Goal: Information Seeking & Learning: Learn about a topic

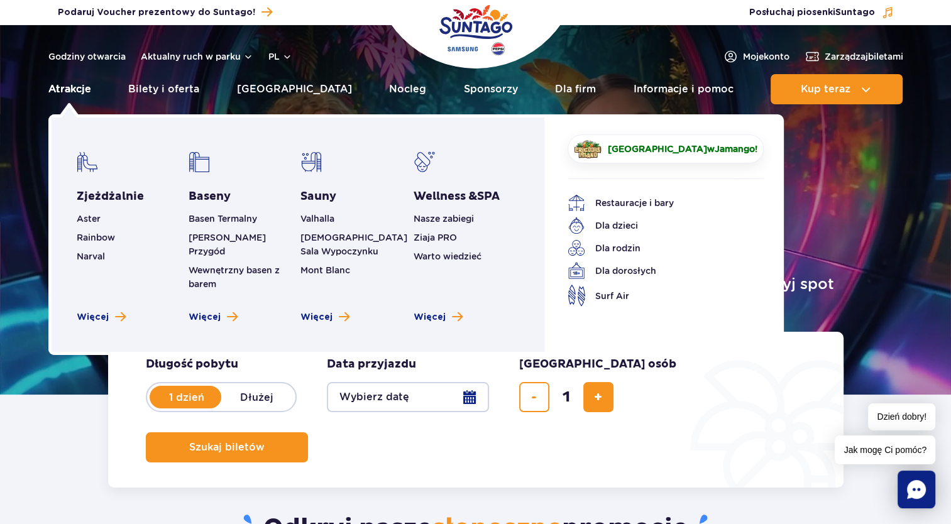
click at [78, 90] on link "Atrakcje" at bounding box center [69, 89] width 43 height 30
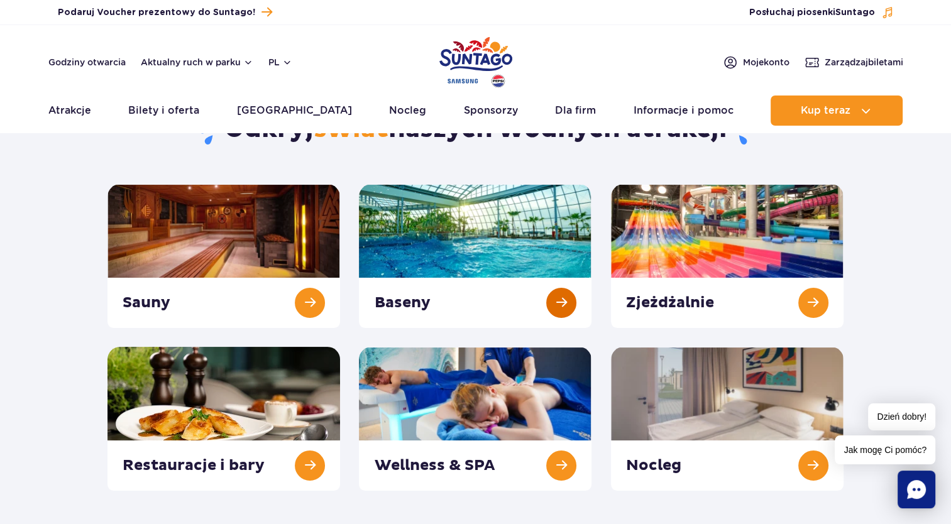
scroll to position [126, 0]
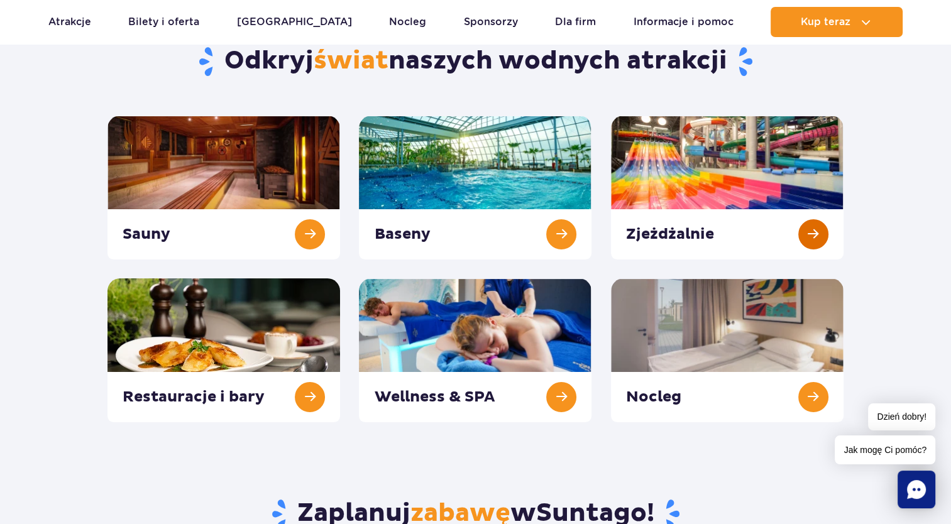
click at [672, 171] on link at bounding box center [727, 188] width 232 height 144
click at [460, 179] on link at bounding box center [475, 188] width 232 height 144
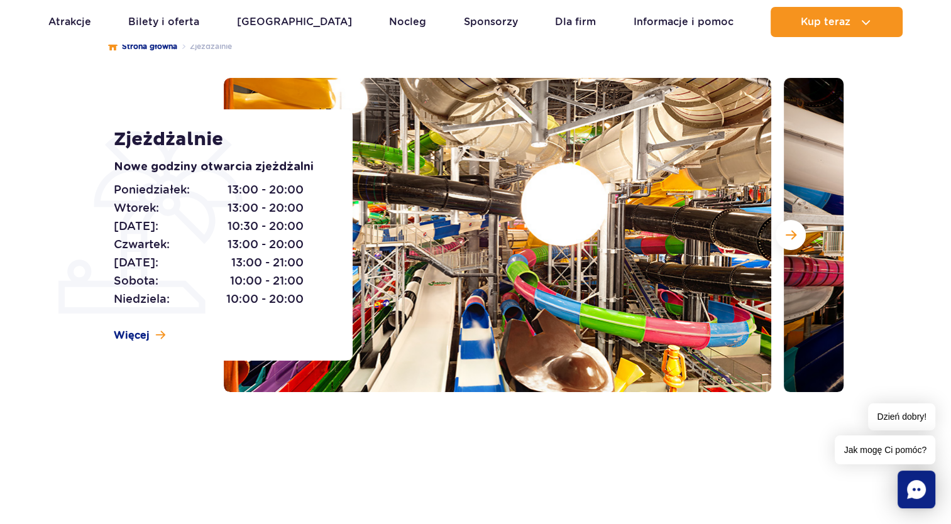
scroll to position [126, 0]
click at [790, 231] on span "Następny slajd" at bounding box center [790, 234] width 11 height 11
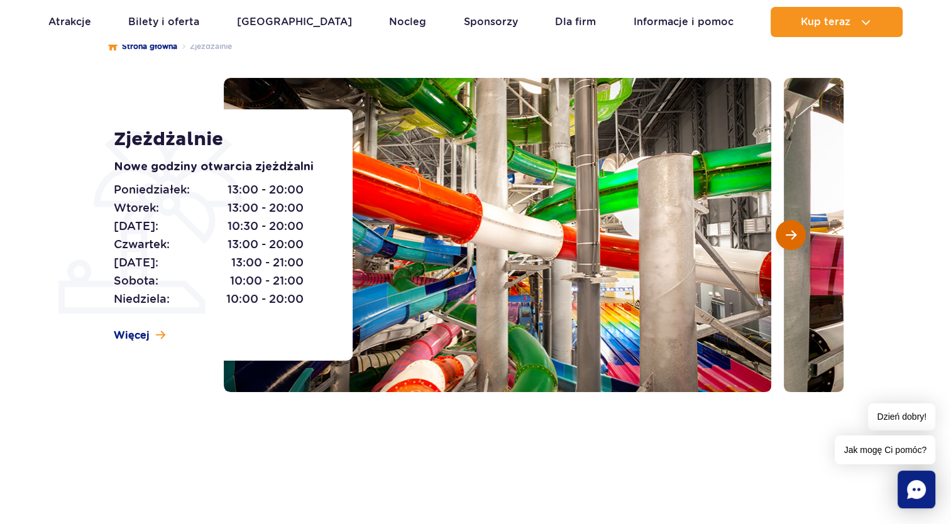
click at [790, 231] on span "Następny slajd" at bounding box center [790, 234] width 11 height 11
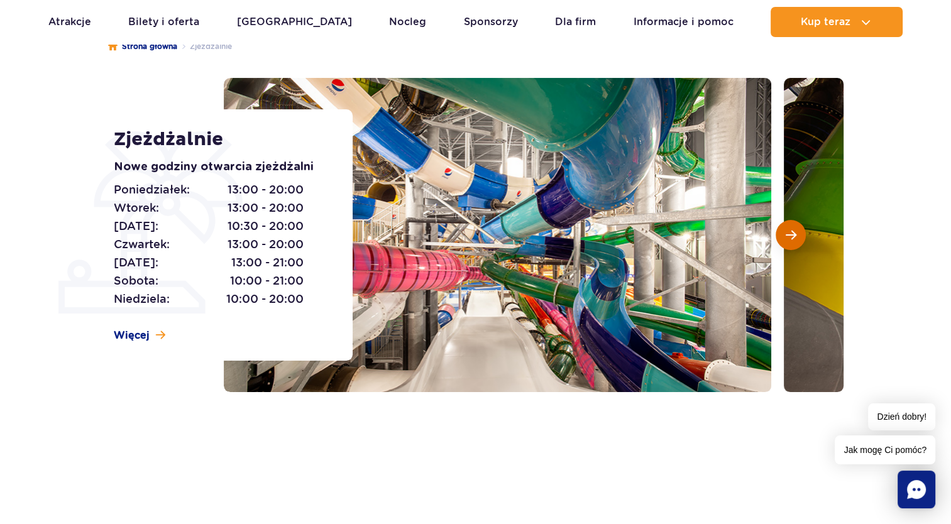
click at [790, 231] on span "Następny slajd" at bounding box center [790, 234] width 11 height 11
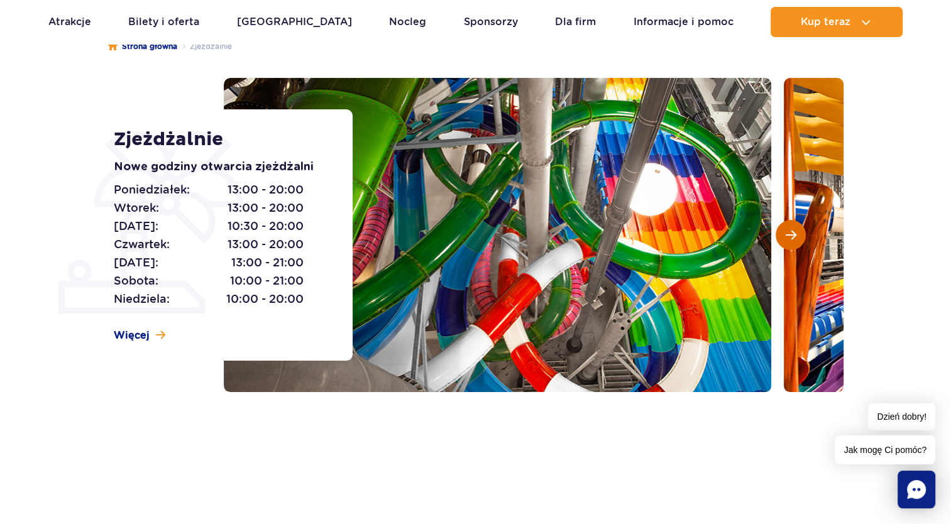
click at [790, 231] on span "Następny slajd" at bounding box center [790, 234] width 11 height 11
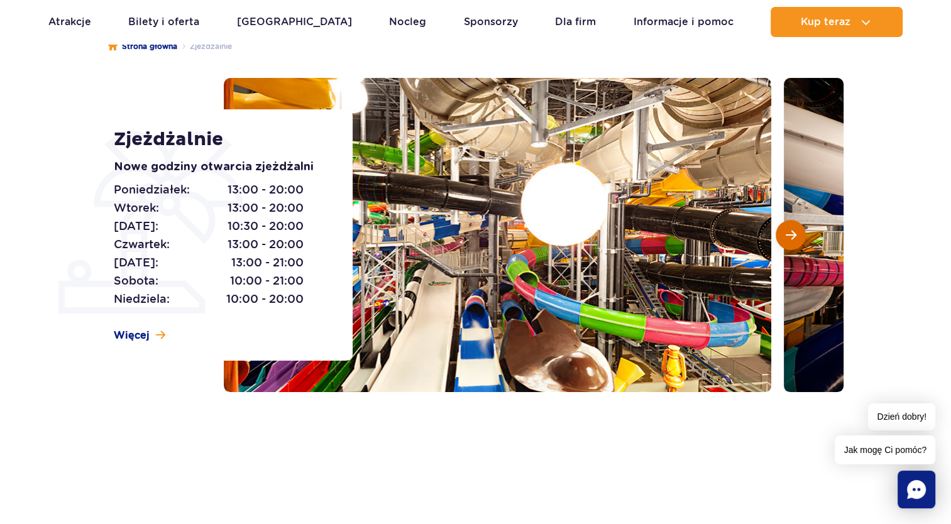
click at [790, 231] on span "Następny slajd" at bounding box center [790, 234] width 11 height 11
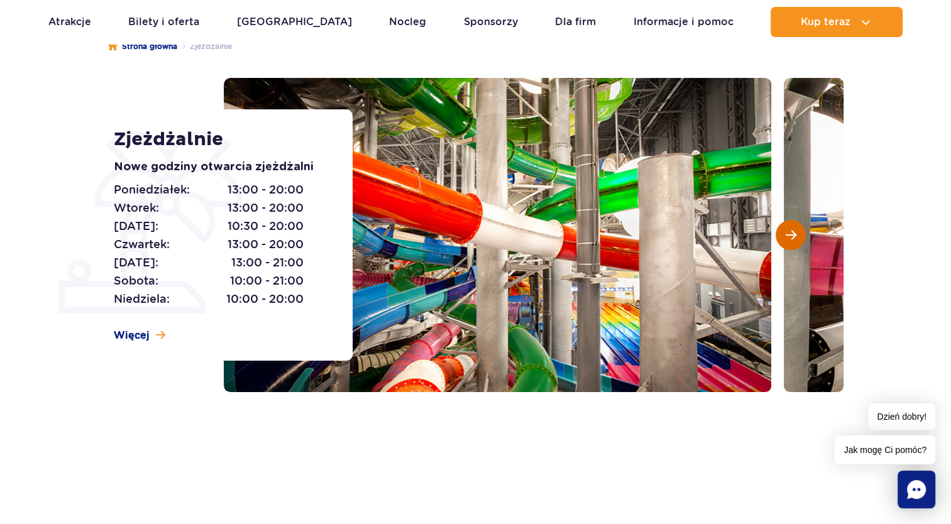
click at [790, 231] on span "Następny slajd" at bounding box center [790, 234] width 11 height 11
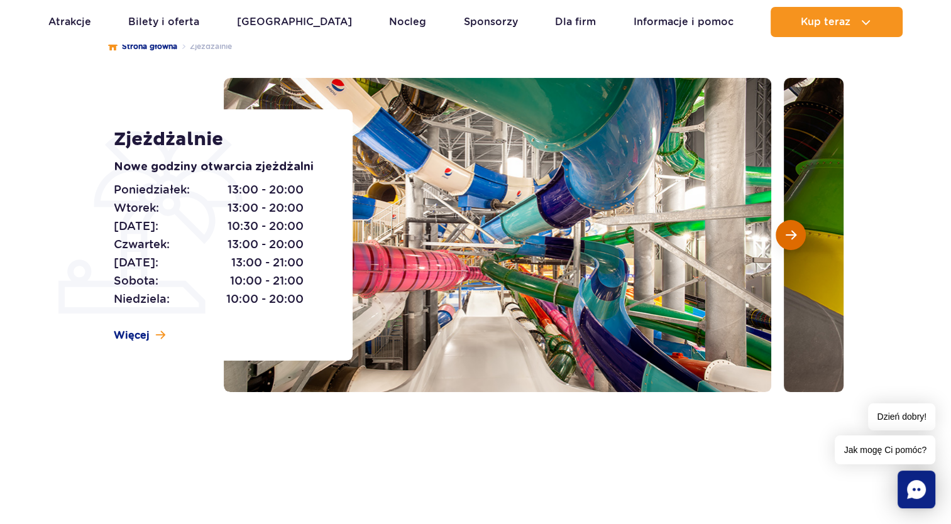
click at [790, 231] on span "Następny slajd" at bounding box center [790, 234] width 11 height 11
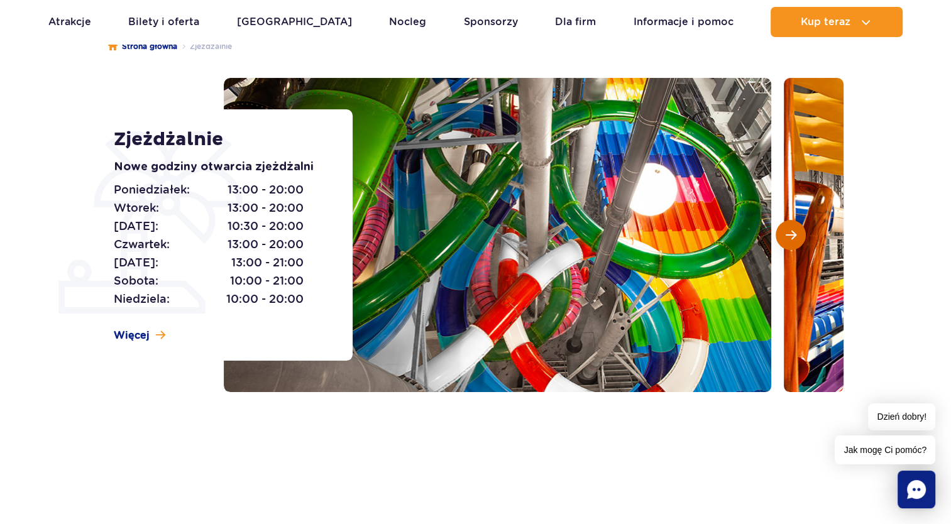
click at [790, 231] on span "Następny slajd" at bounding box center [790, 234] width 11 height 11
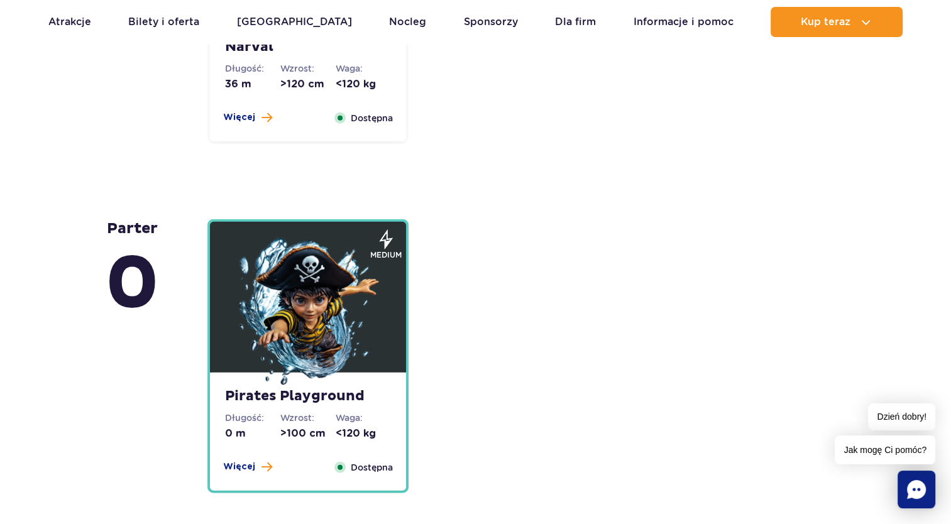
scroll to position [2953, 0]
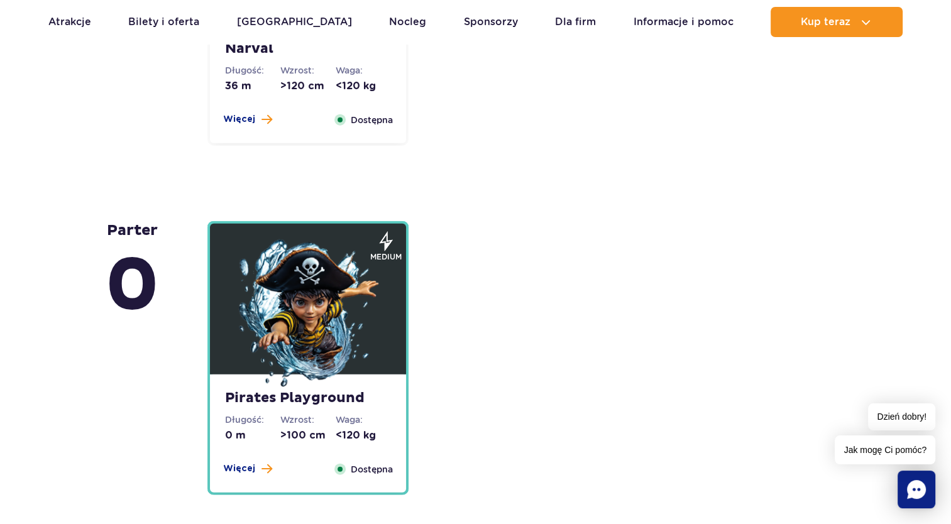
click at [302, 314] on img at bounding box center [307, 314] width 151 height 151
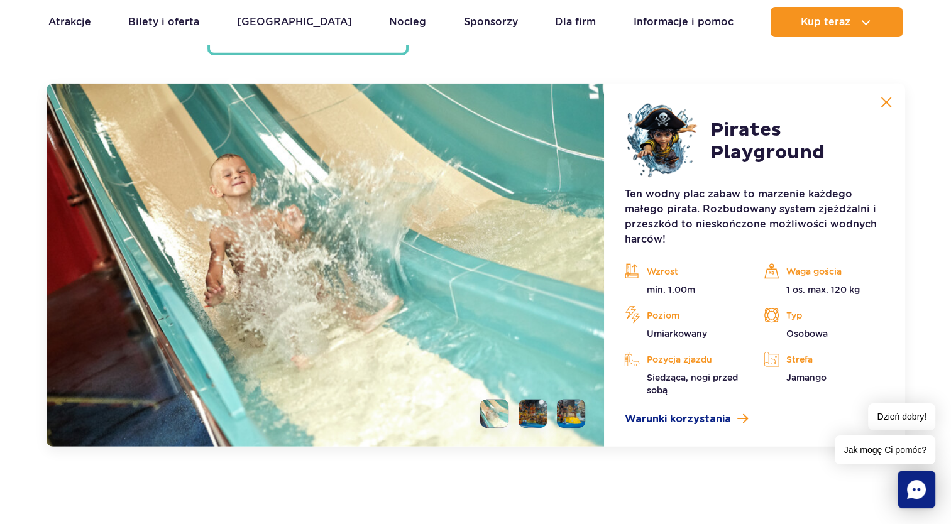
scroll to position [3400, 0]
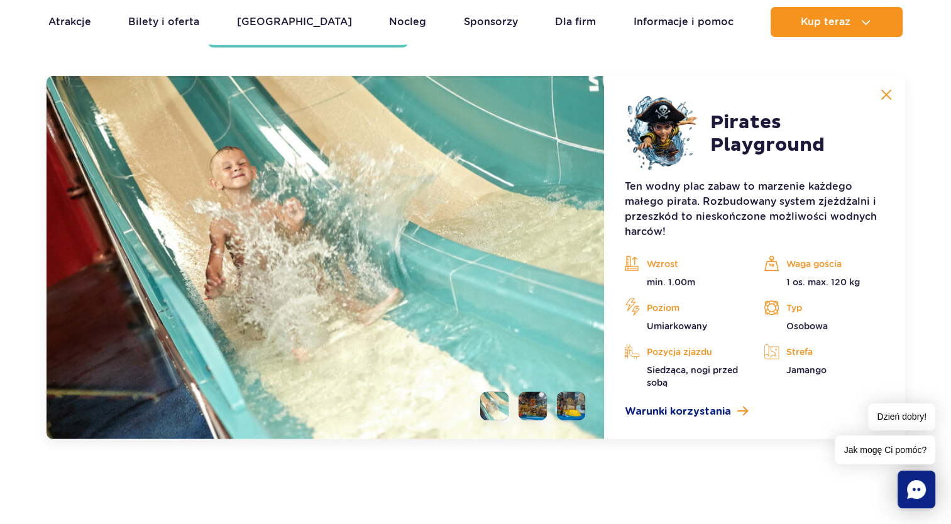
click at [535, 406] on li at bounding box center [532, 406] width 28 height 28
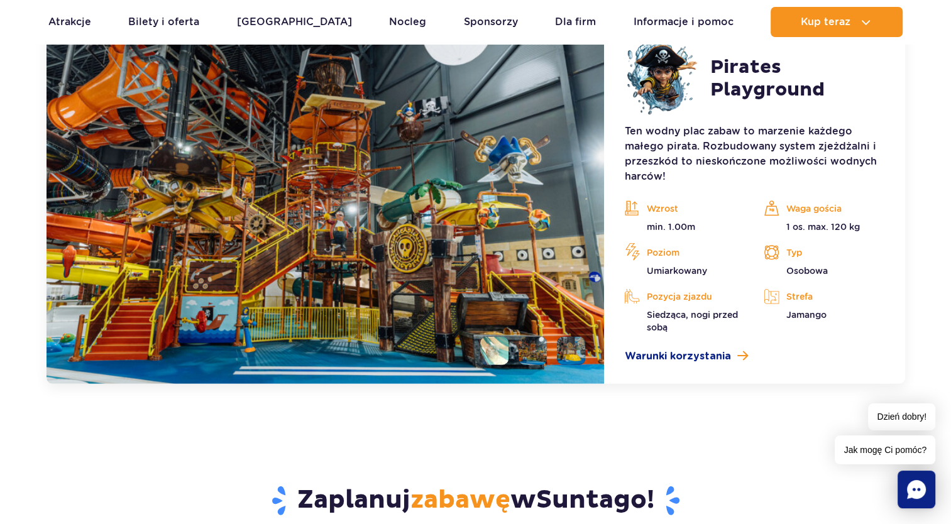
scroll to position [3526, 0]
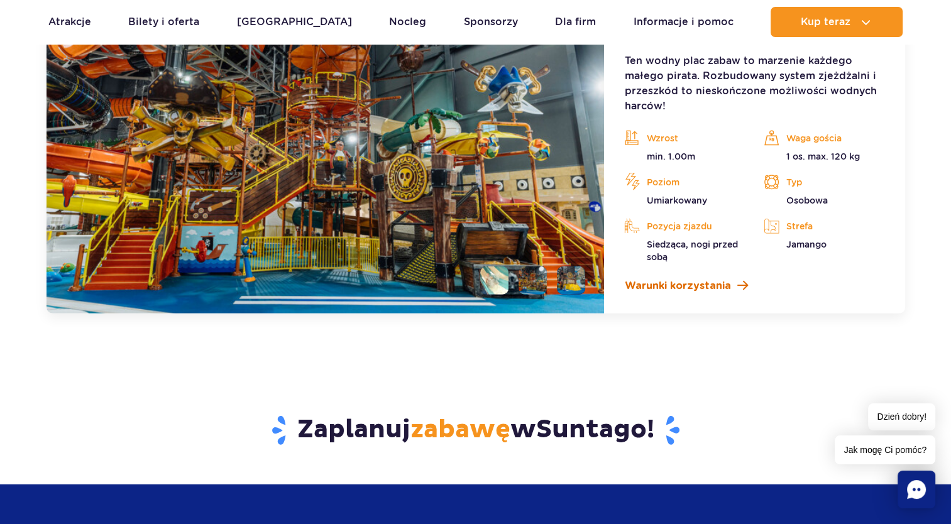
click at [679, 286] on span "Warunki korzystania" at bounding box center [677, 285] width 106 height 15
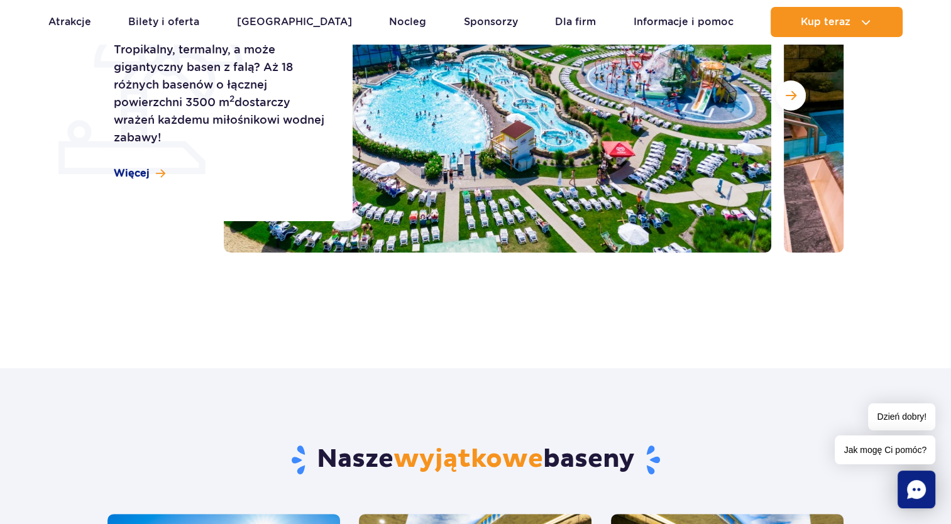
scroll to position [63, 0]
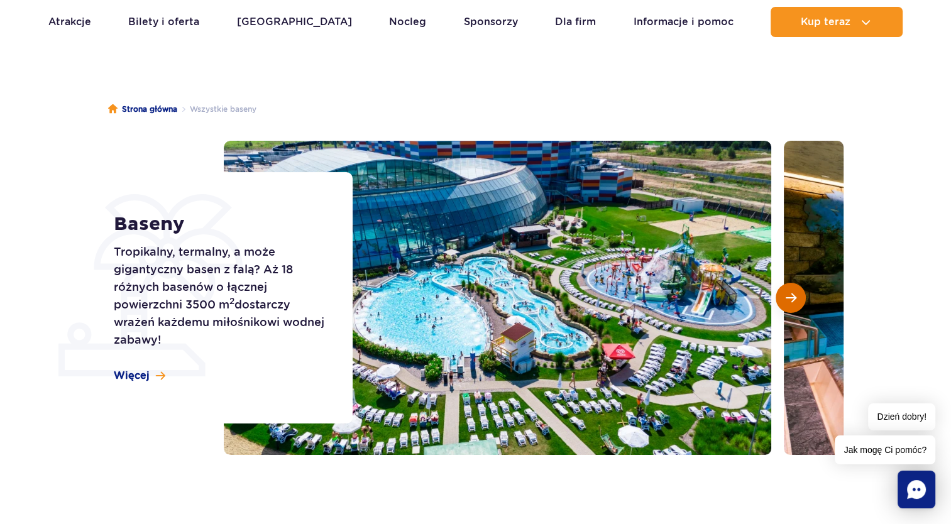
click at [793, 302] on span "Następny slajd" at bounding box center [790, 297] width 11 height 11
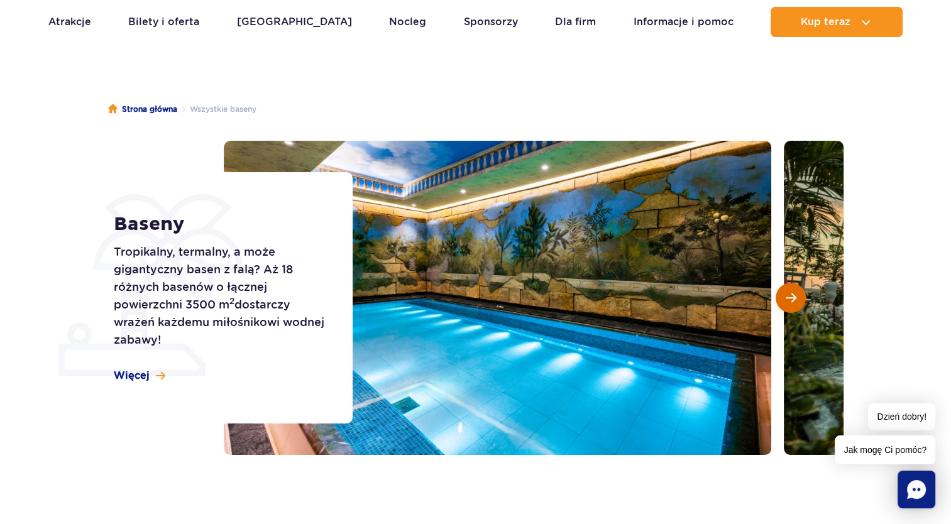
click at [793, 302] on span "Następny slajd" at bounding box center [790, 297] width 11 height 11
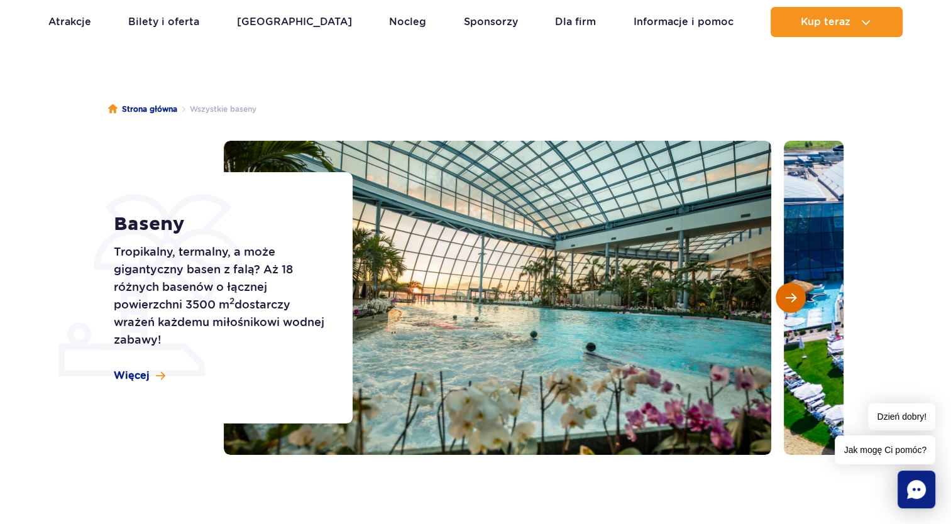
click at [793, 302] on span "Następny slajd" at bounding box center [790, 297] width 11 height 11
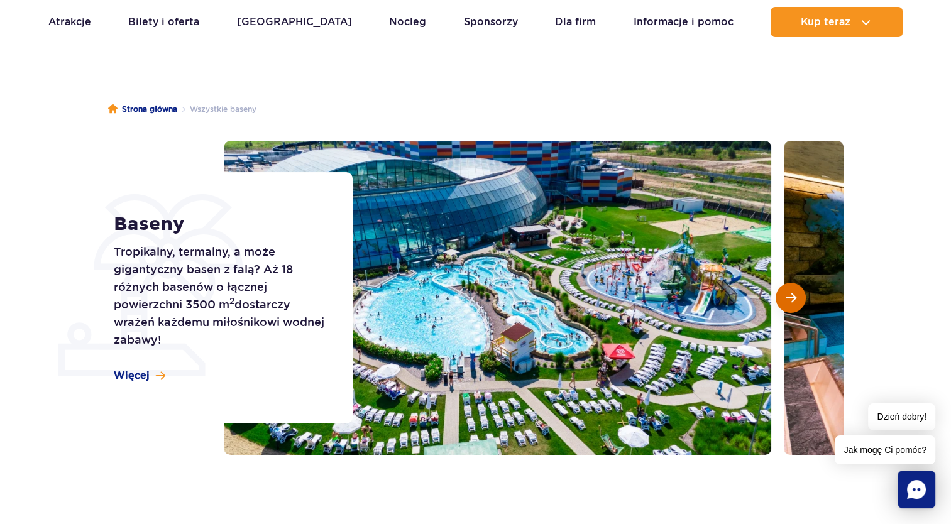
click at [793, 302] on span "Następny slajd" at bounding box center [790, 297] width 11 height 11
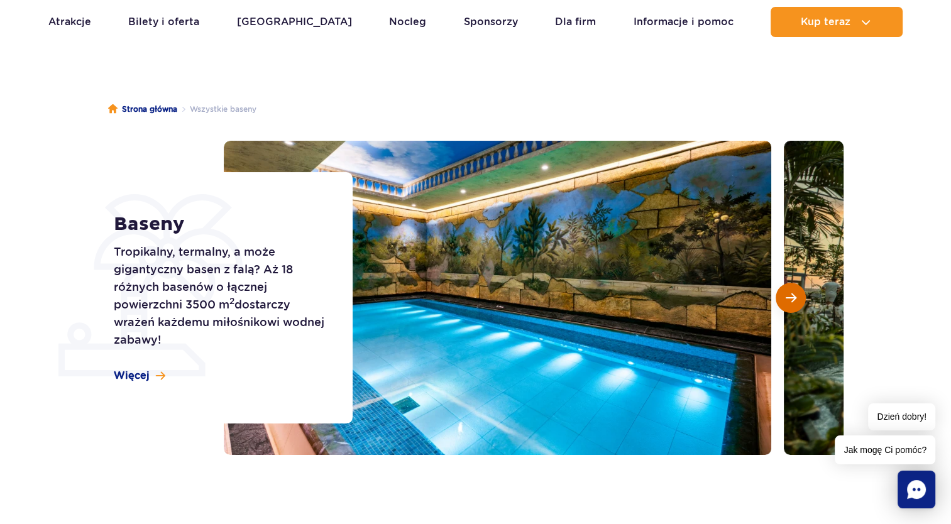
click at [793, 302] on span "Następny slajd" at bounding box center [790, 297] width 11 height 11
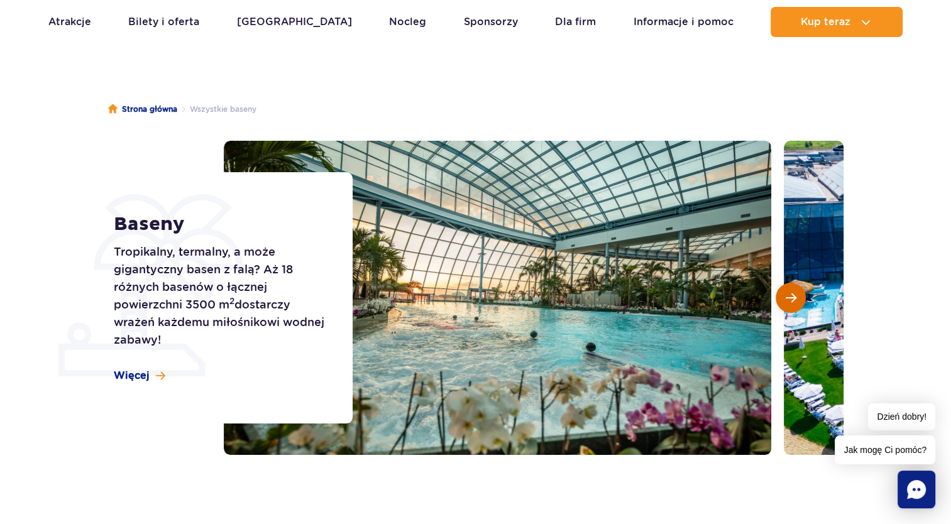
click at [793, 302] on span "Następny slajd" at bounding box center [790, 297] width 11 height 11
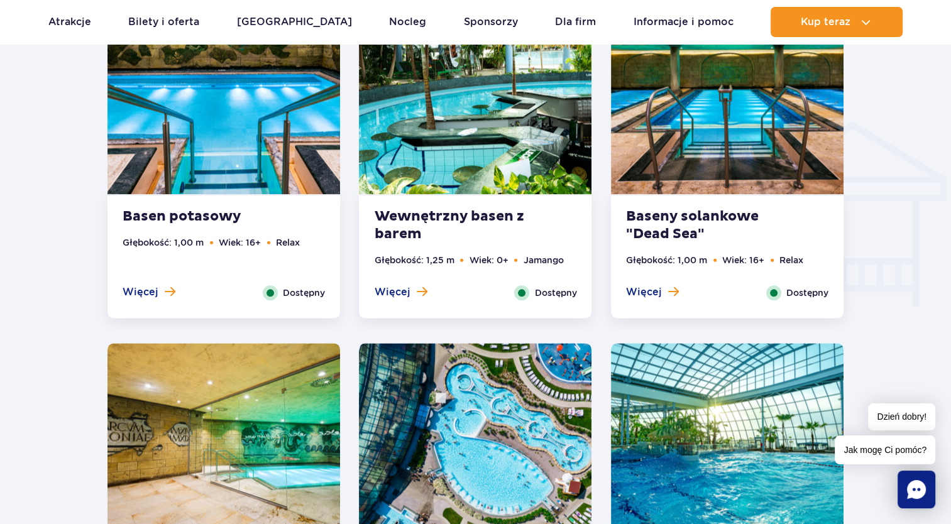
scroll to position [1319, 0]
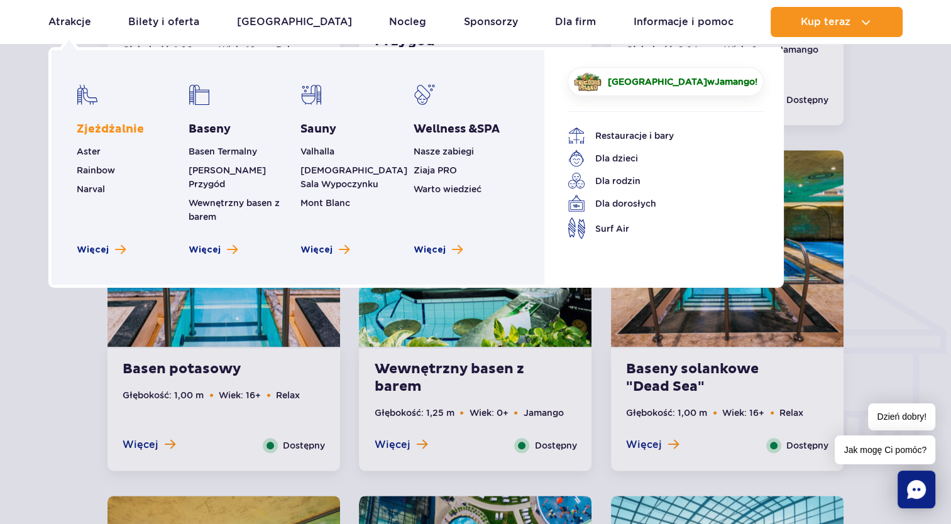
click at [108, 134] on link "Zjeżdżalnie" at bounding box center [110, 129] width 67 height 15
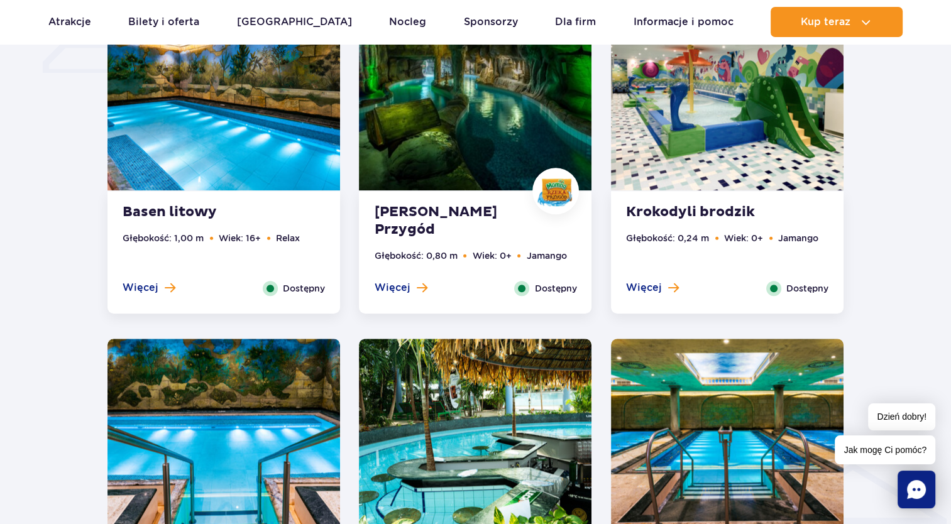
scroll to position [1131, 0]
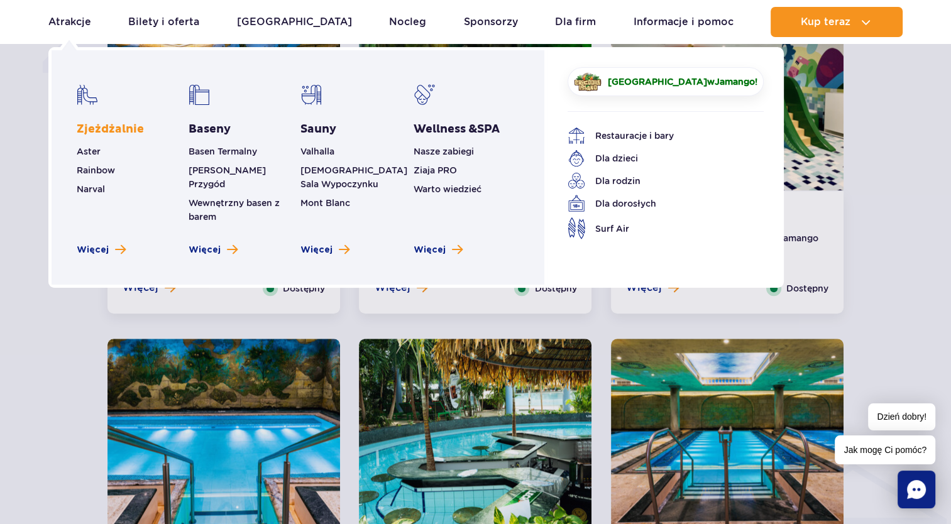
click at [101, 129] on link "Zjeżdżalnie" at bounding box center [110, 129] width 67 height 15
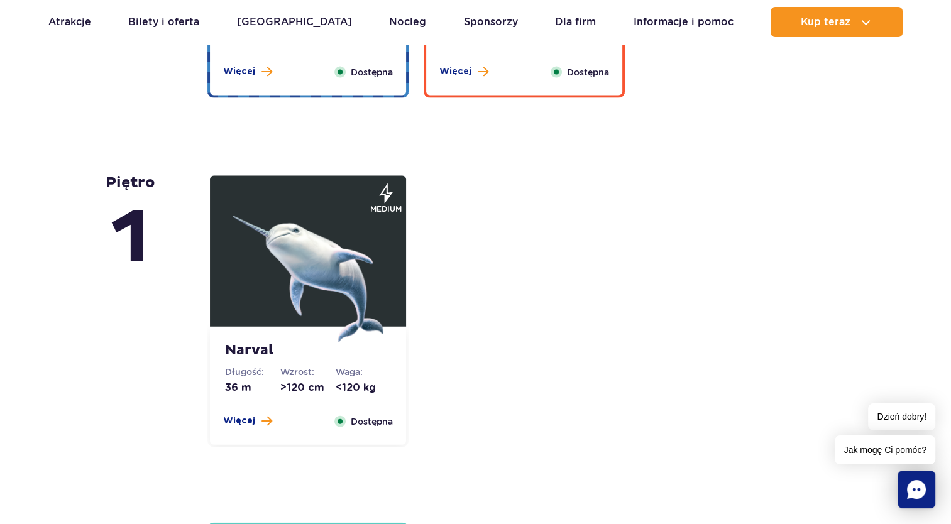
scroll to position [2639, 0]
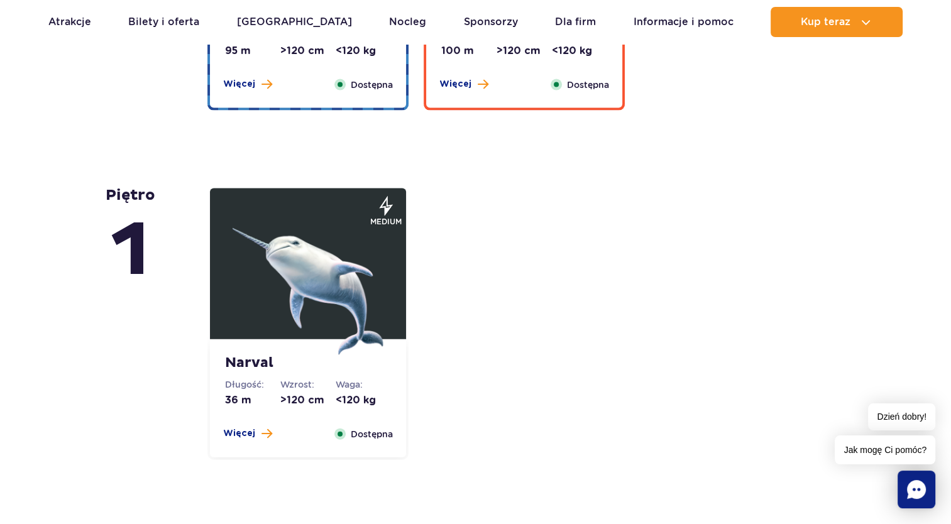
click at [314, 258] on img at bounding box center [307, 279] width 151 height 151
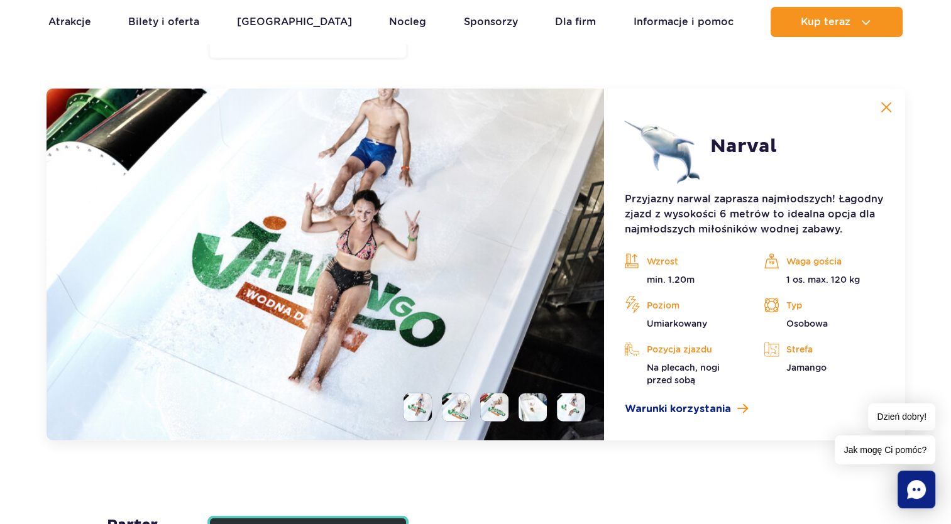
scroll to position [3051, 0]
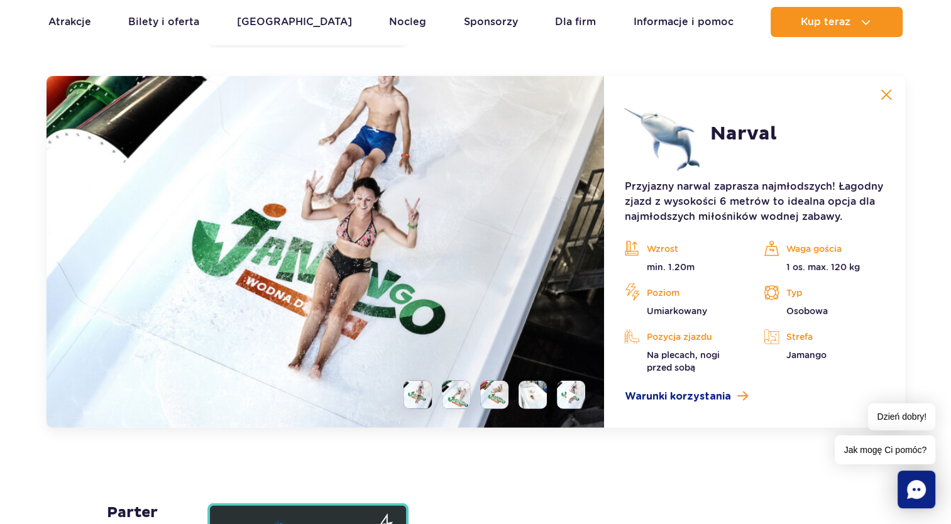
click at [454, 400] on li at bounding box center [456, 395] width 28 height 28
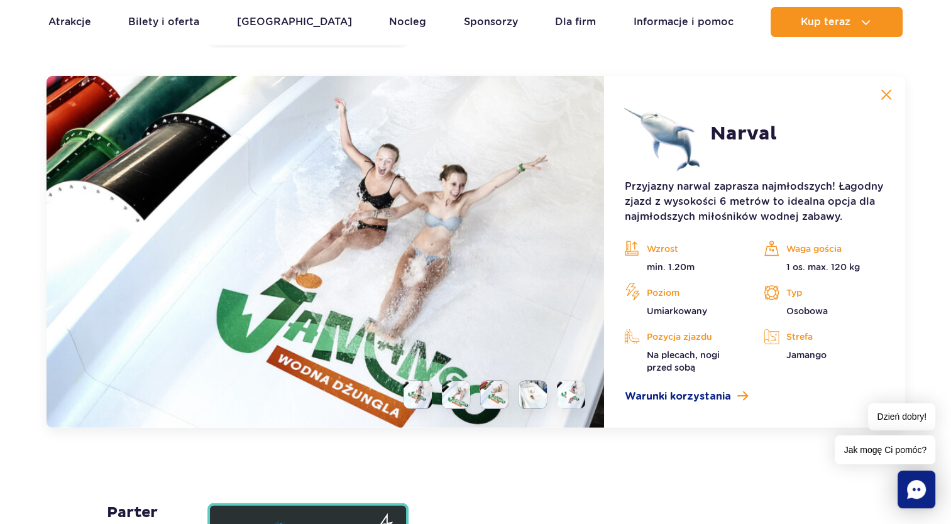
click at [490, 399] on li at bounding box center [494, 395] width 28 height 28
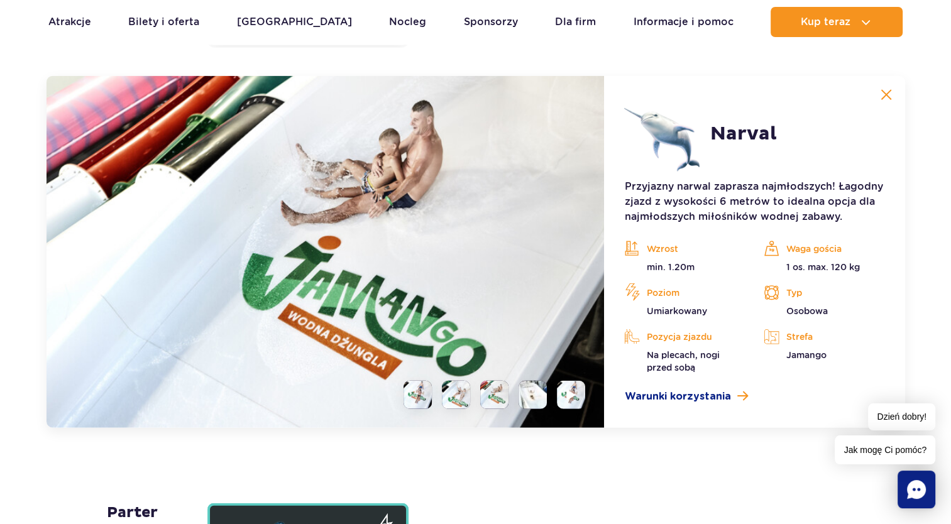
click at [532, 393] on li at bounding box center [532, 395] width 28 height 28
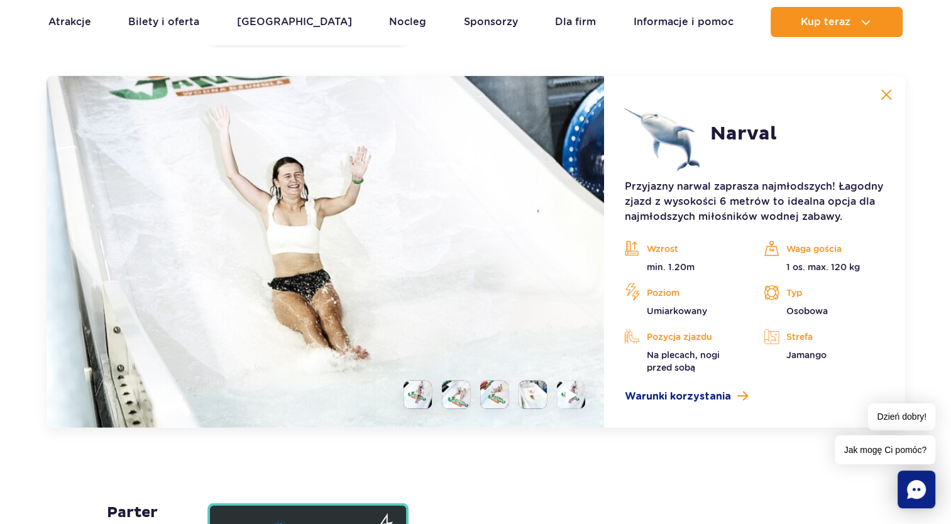
click at [573, 403] on li at bounding box center [571, 395] width 28 height 28
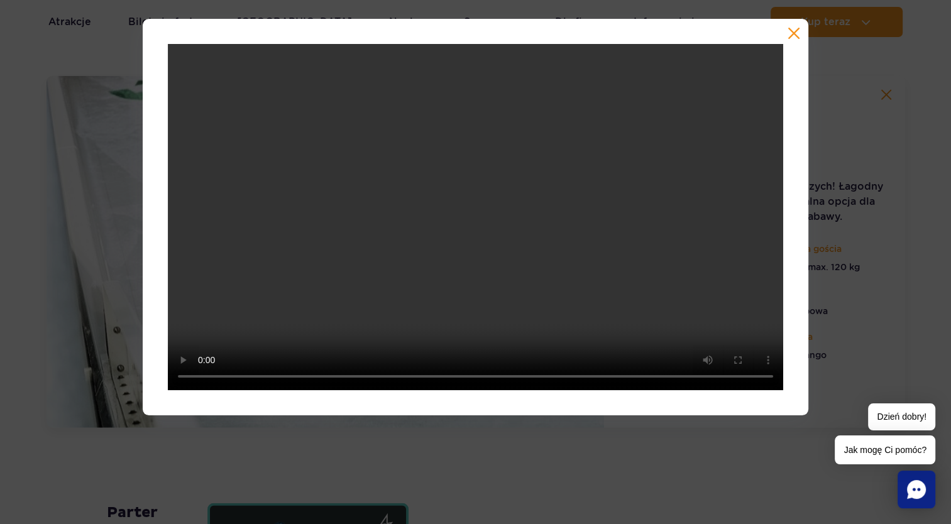
click at [793, 35] on button "button" at bounding box center [793, 33] width 13 height 13
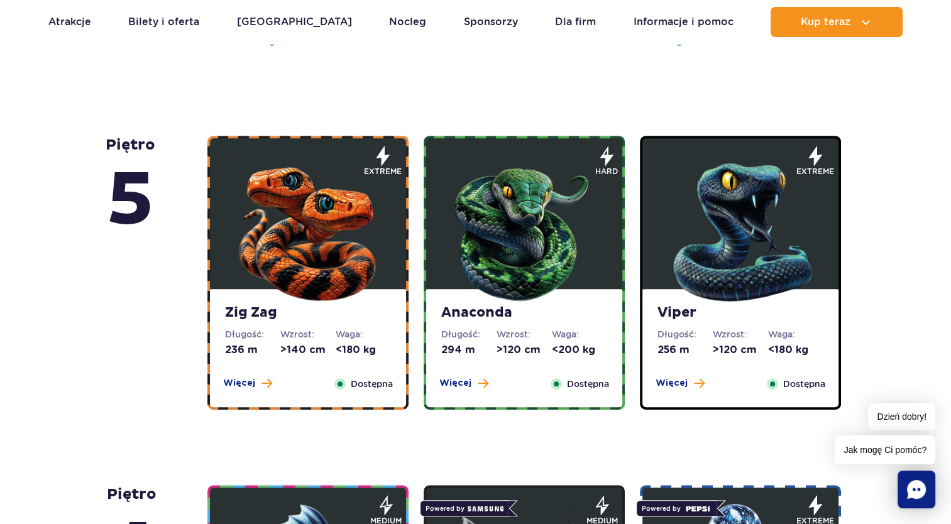
scroll to position [754, 0]
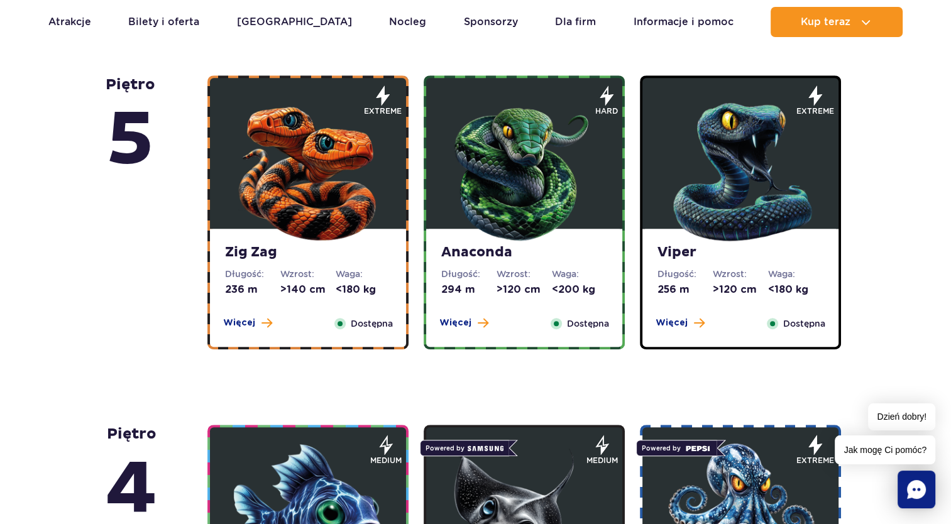
click at [295, 202] on img at bounding box center [307, 169] width 151 height 151
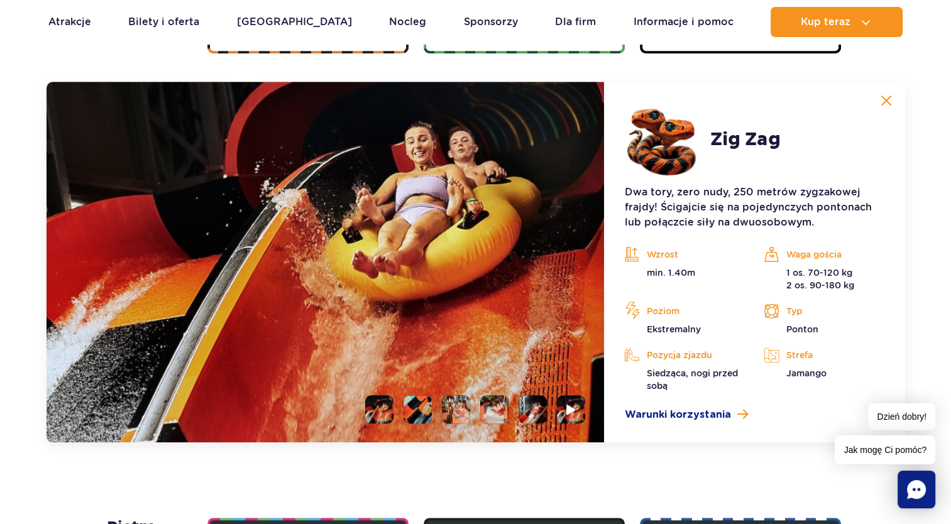
scroll to position [1056, 0]
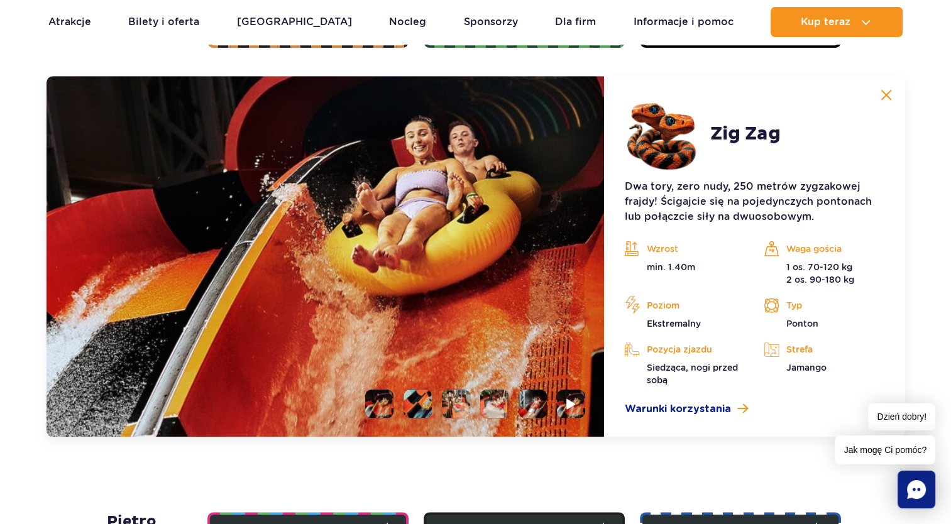
click at [415, 405] on li at bounding box center [417, 404] width 28 height 28
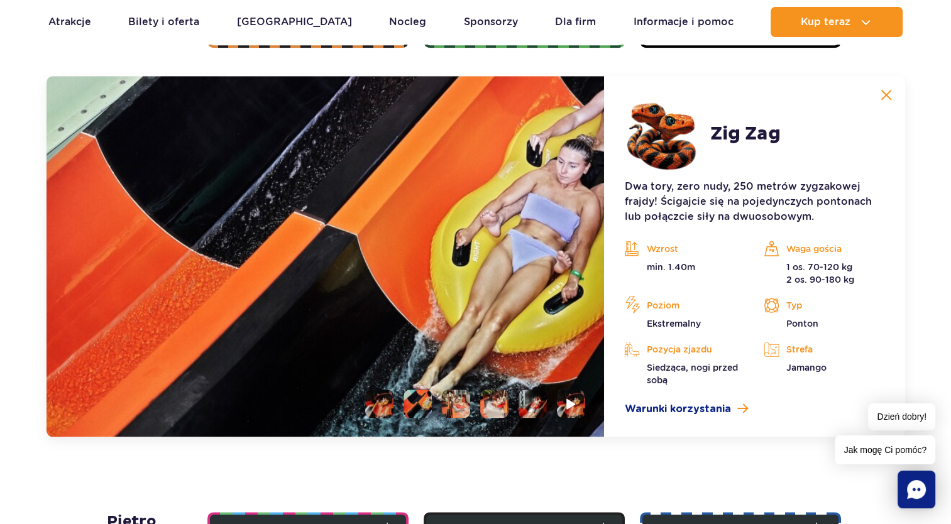
click at [457, 409] on li at bounding box center [456, 404] width 28 height 28
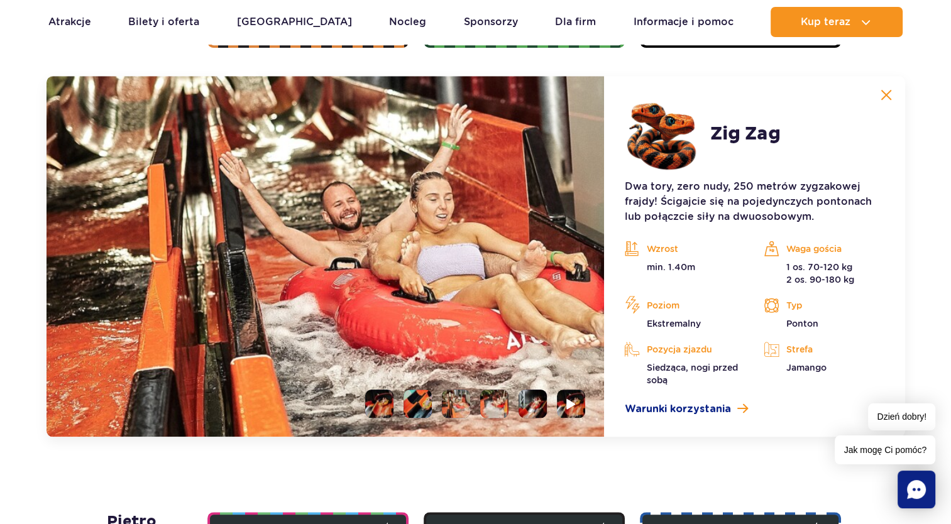
click at [530, 400] on li at bounding box center [532, 404] width 28 height 28
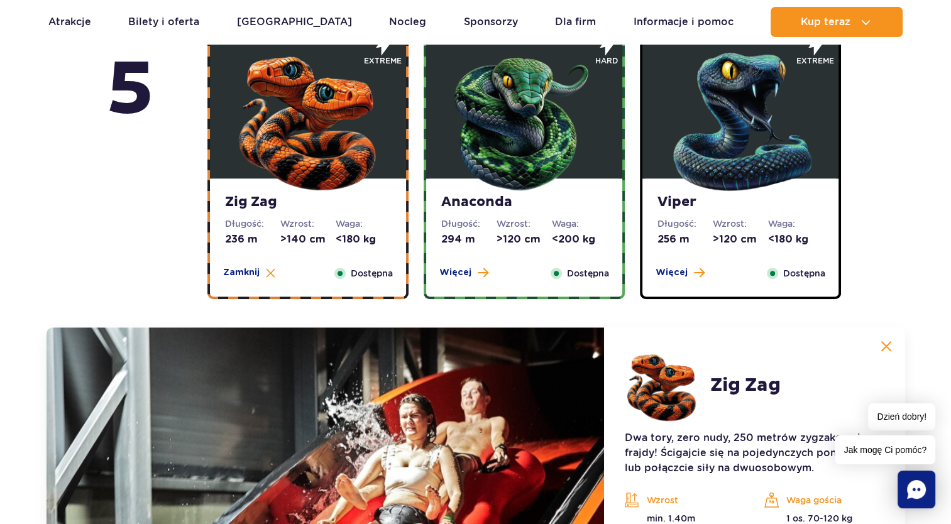
scroll to position [616, 0]
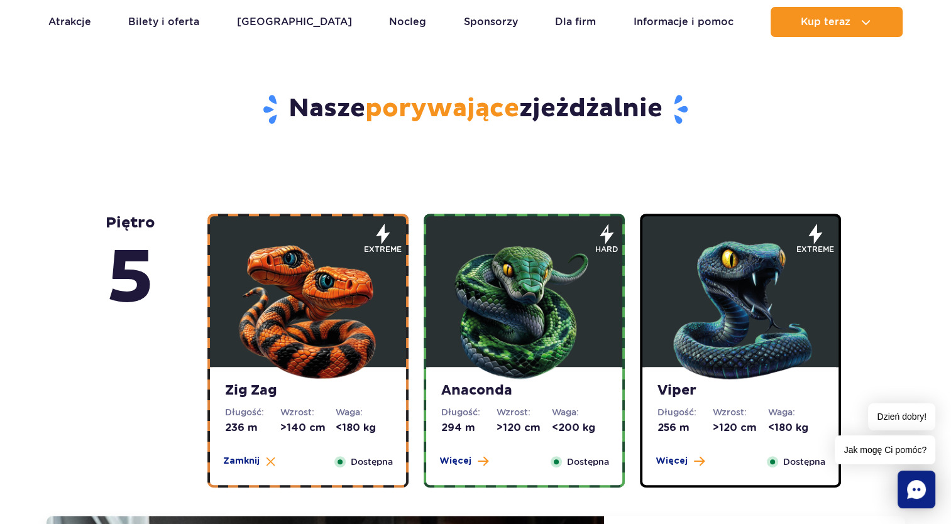
click at [483, 325] on img at bounding box center [524, 307] width 151 height 151
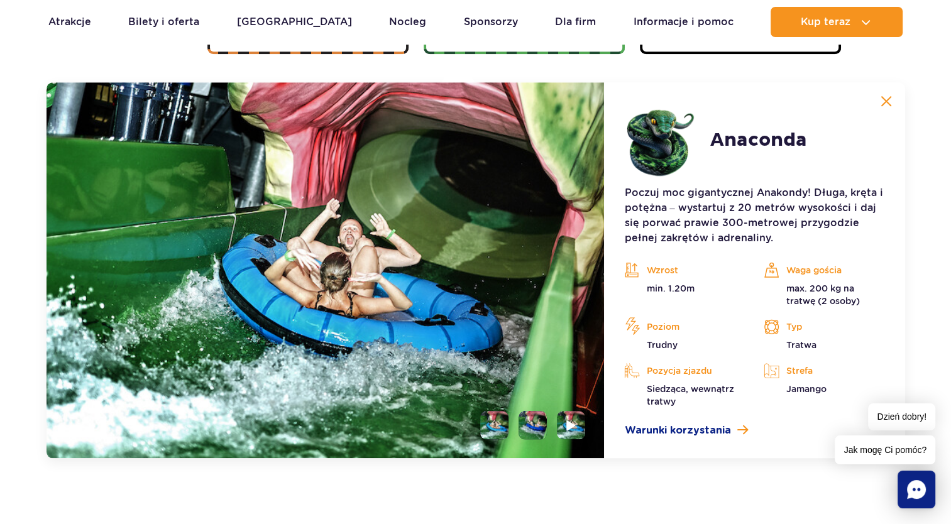
scroll to position [1056, 0]
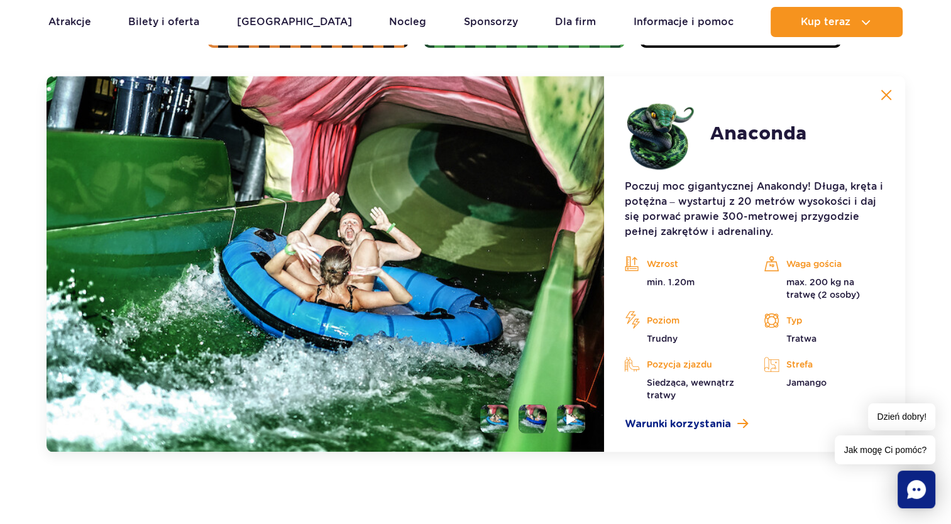
click at [537, 422] on li at bounding box center [532, 419] width 28 height 28
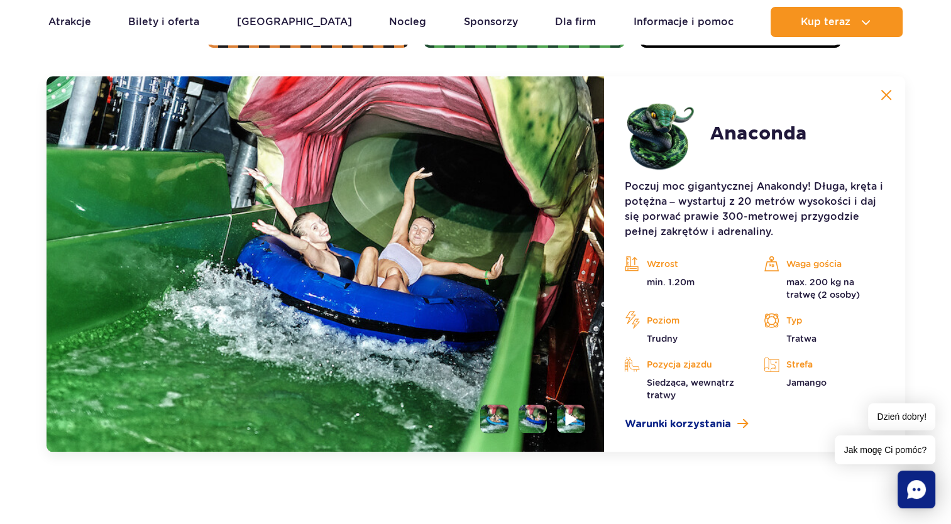
click at [568, 418] on img at bounding box center [571, 419] width 12 height 14
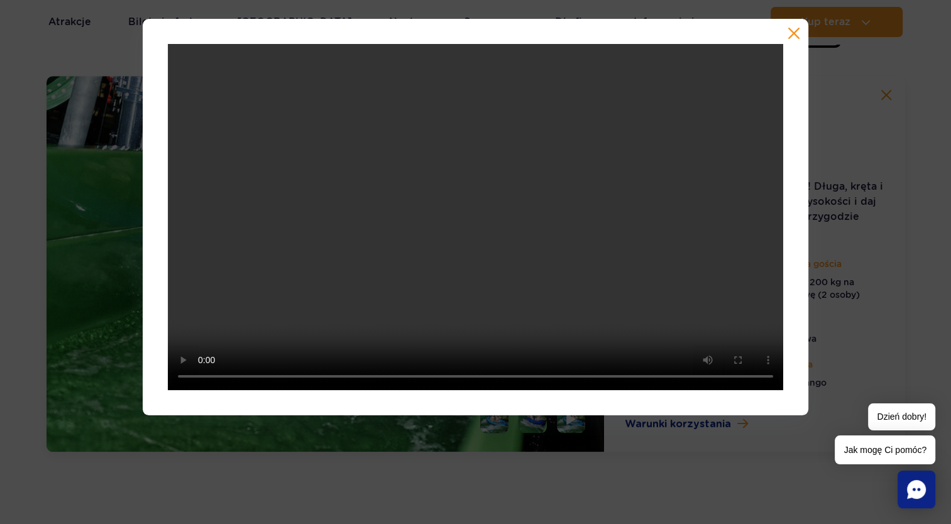
click at [793, 35] on button "button" at bounding box center [793, 33] width 13 height 13
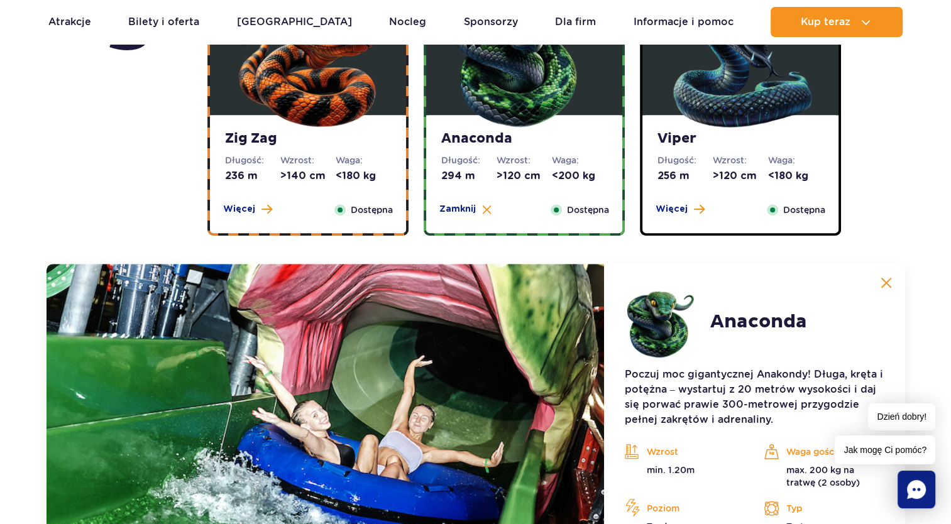
scroll to position [867, 0]
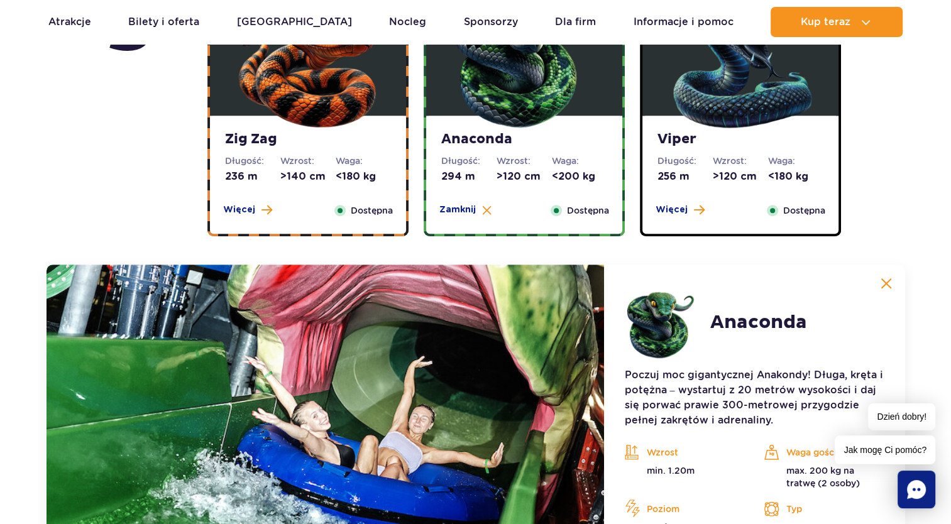
click at [714, 119] on img at bounding box center [740, 56] width 151 height 151
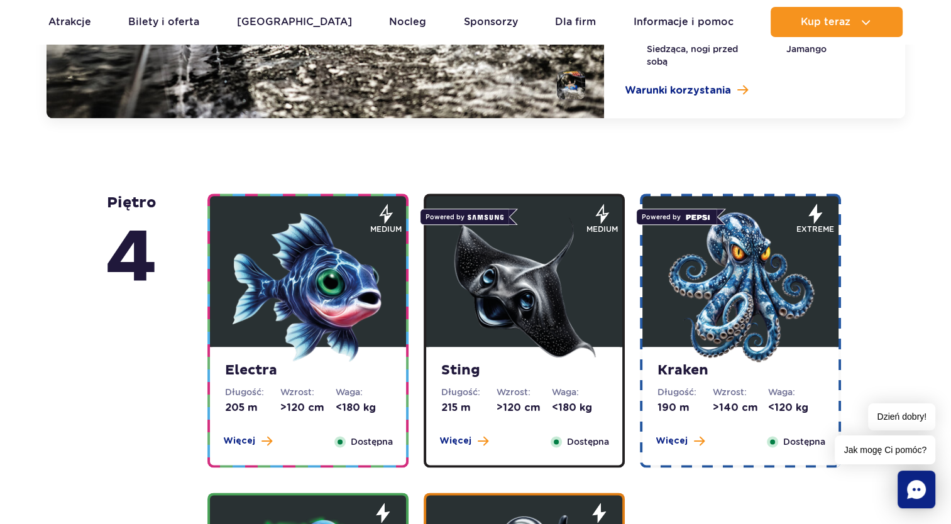
scroll to position [1432, 0]
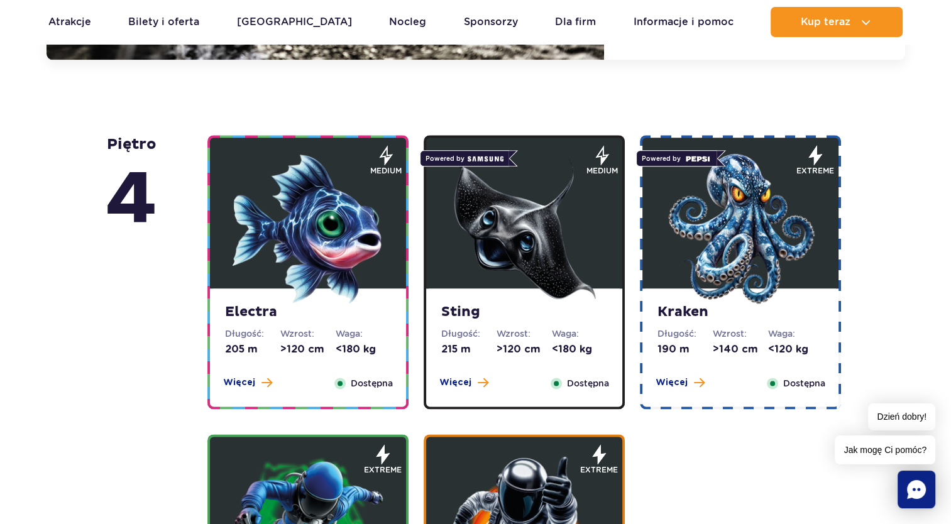
click at [308, 246] on img at bounding box center [307, 228] width 151 height 151
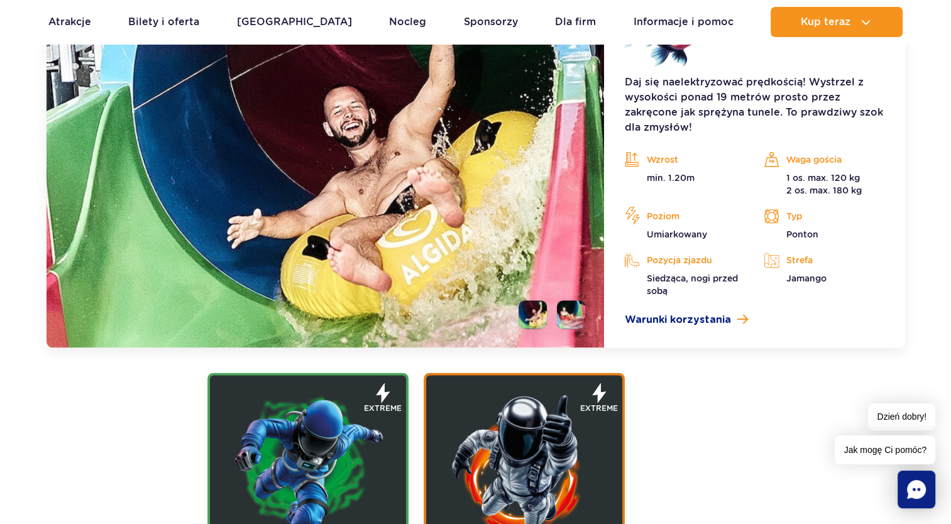
scroll to position [1530, 0]
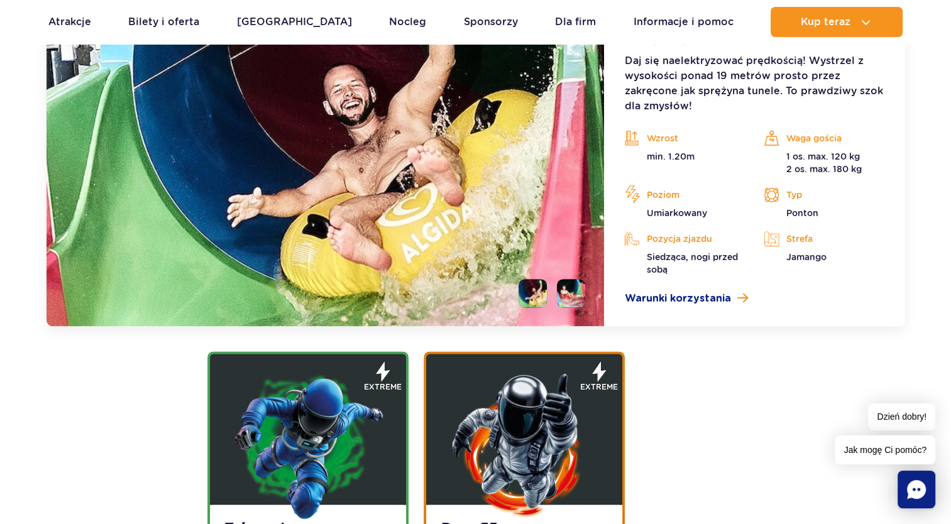
click at [574, 290] on li at bounding box center [571, 293] width 28 height 28
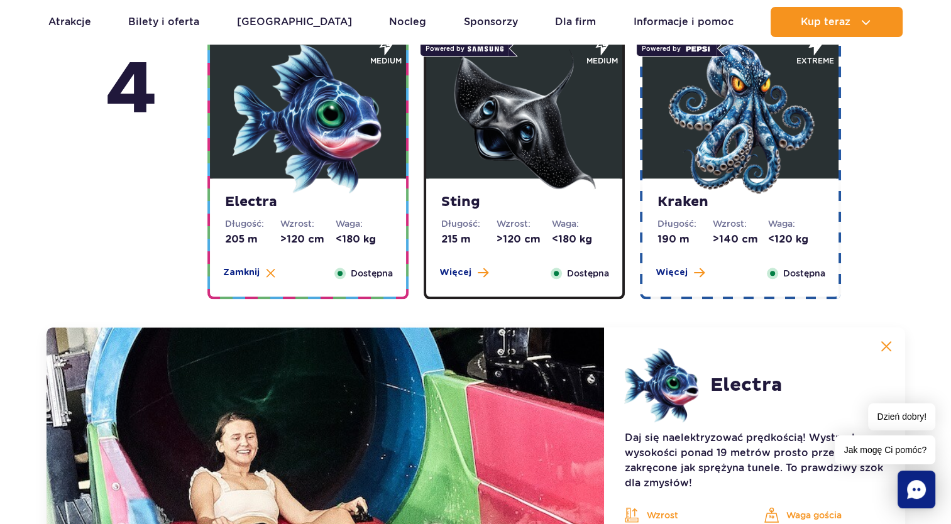
click at [497, 148] on img at bounding box center [524, 118] width 151 height 151
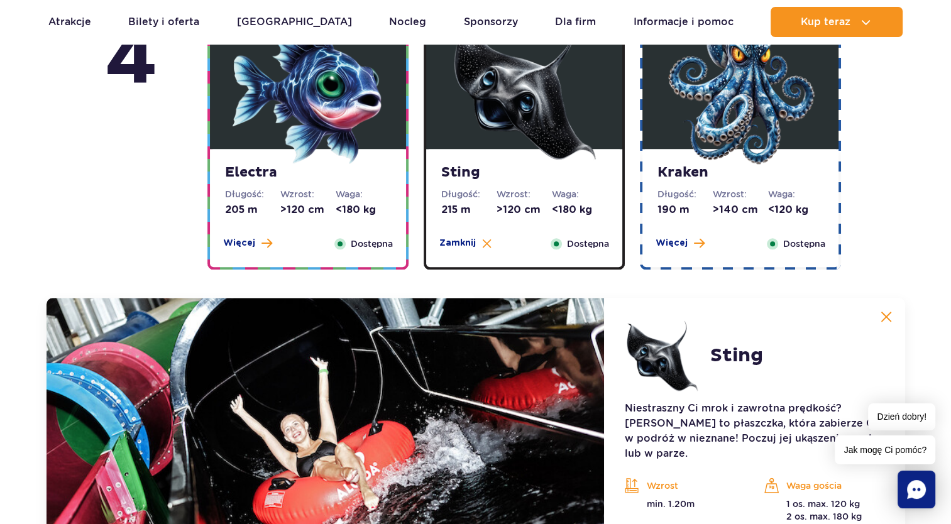
scroll to position [1091, 0]
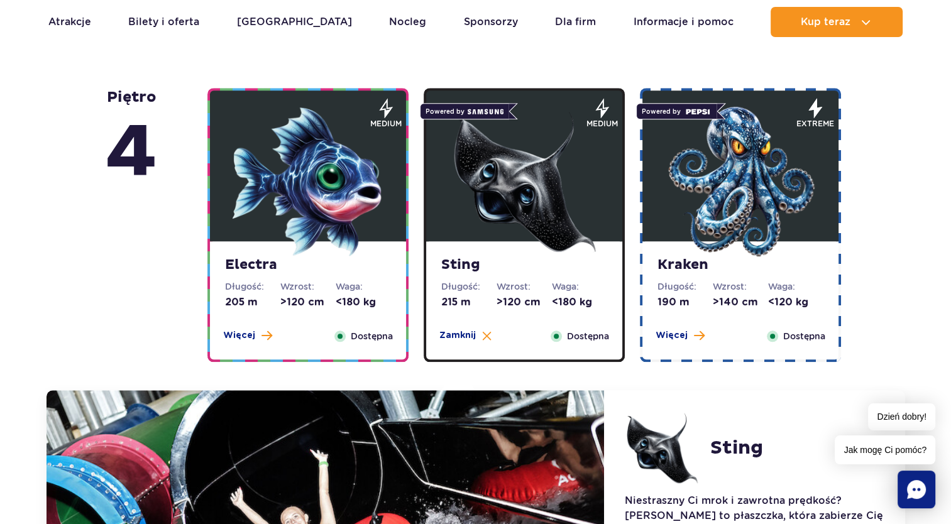
click at [702, 183] on img at bounding box center [740, 181] width 151 height 151
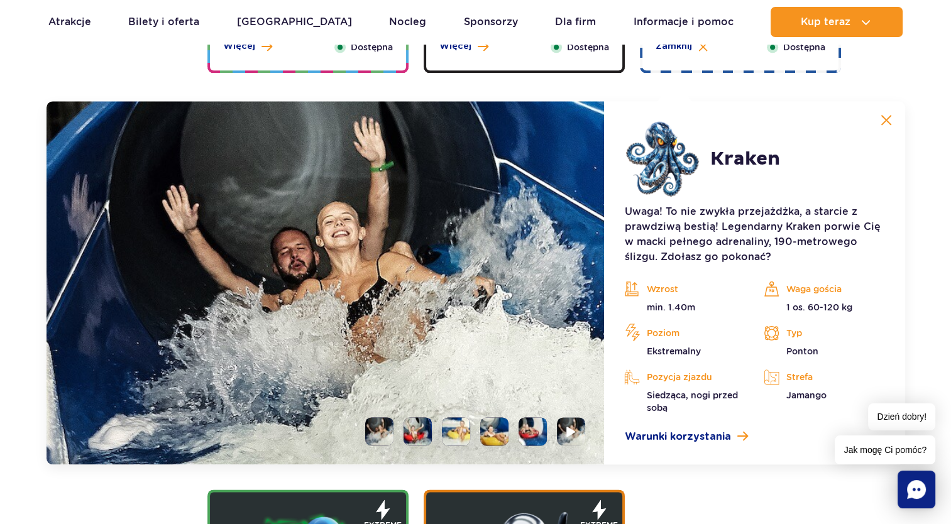
scroll to position [1405, 0]
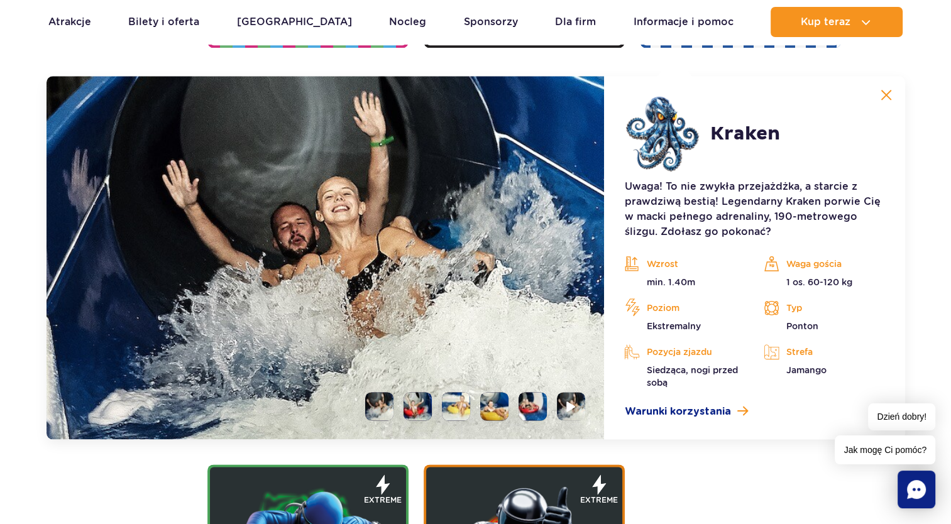
click at [417, 407] on li at bounding box center [417, 406] width 28 height 28
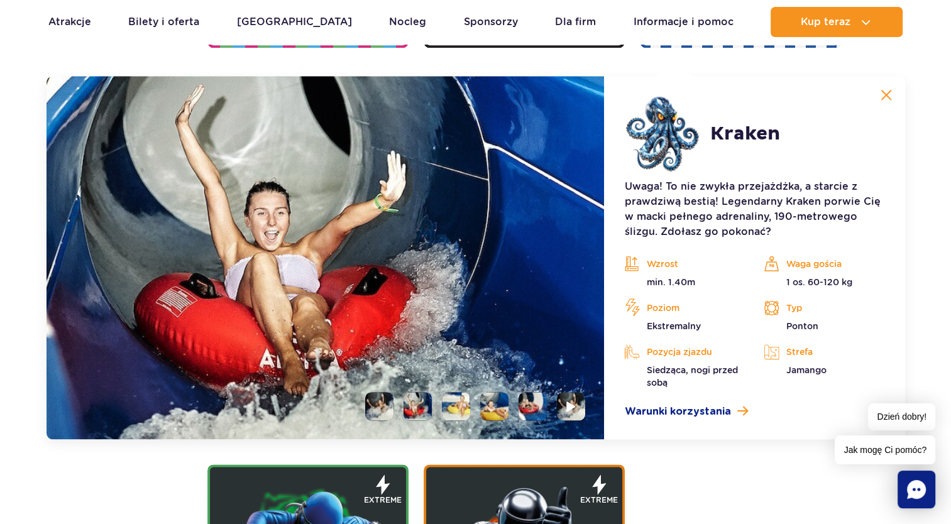
click at [457, 407] on li at bounding box center [456, 406] width 28 height 28
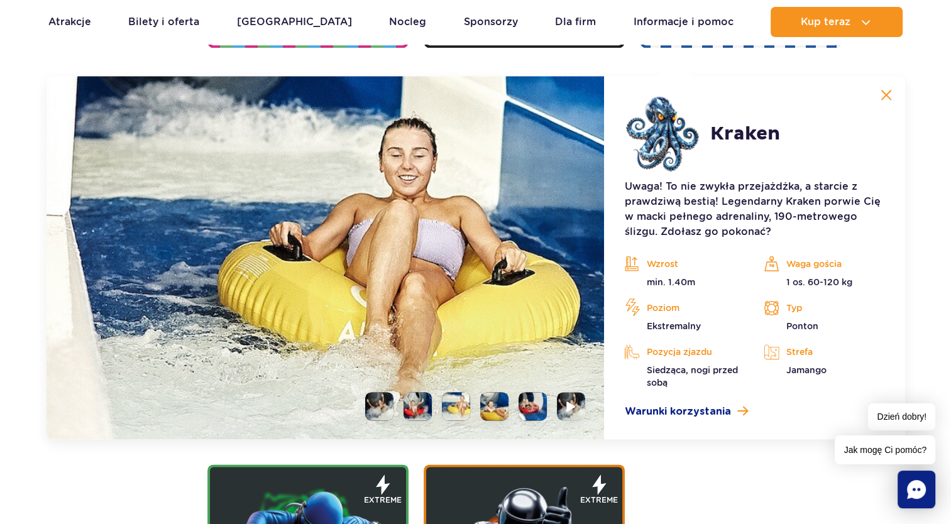
click at [498, 405] on li at bounding box center [494, 406] width 28 height 28
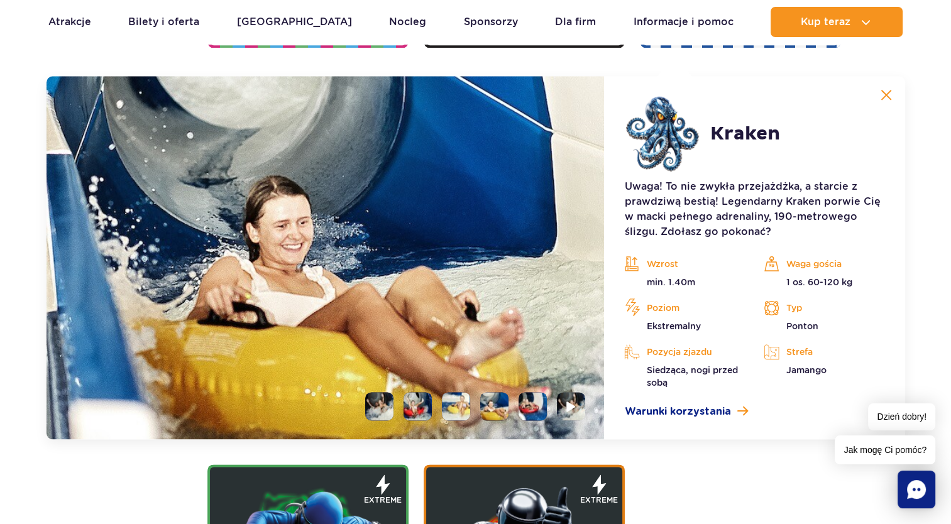
click at [538, 403] on li at bounding box center [532, 406] width 28 height 28
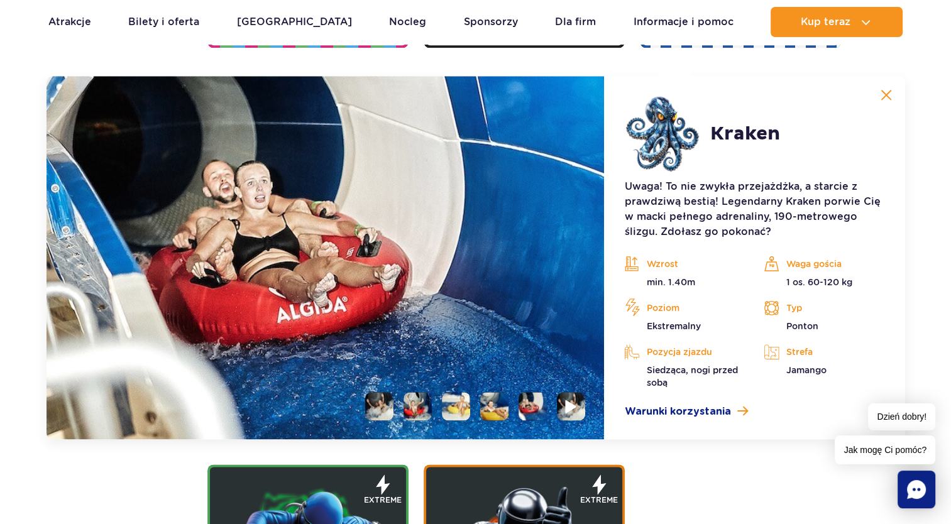
click at [570, 403] on img at bounding box center [571, 406] width 12 height 14
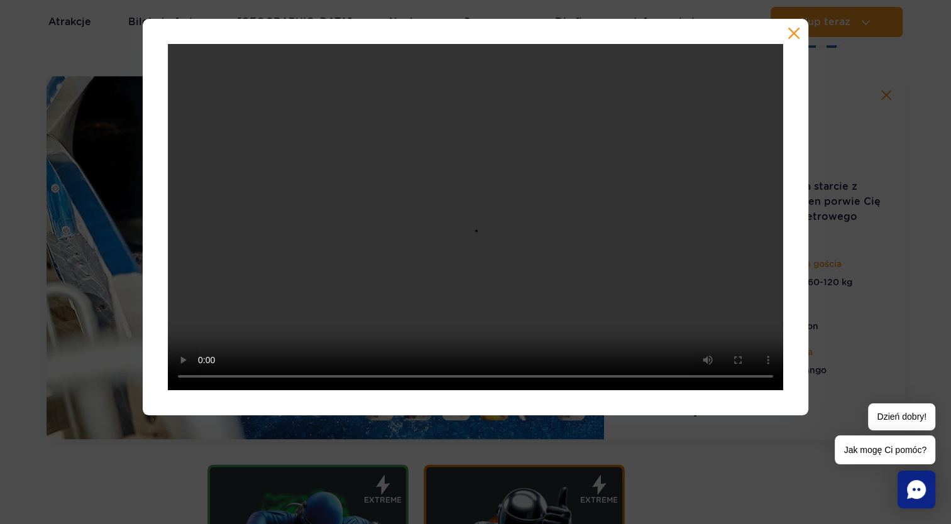
click at [795, 31] on button "button" at bounding box center [793, 33] width 13 height 13
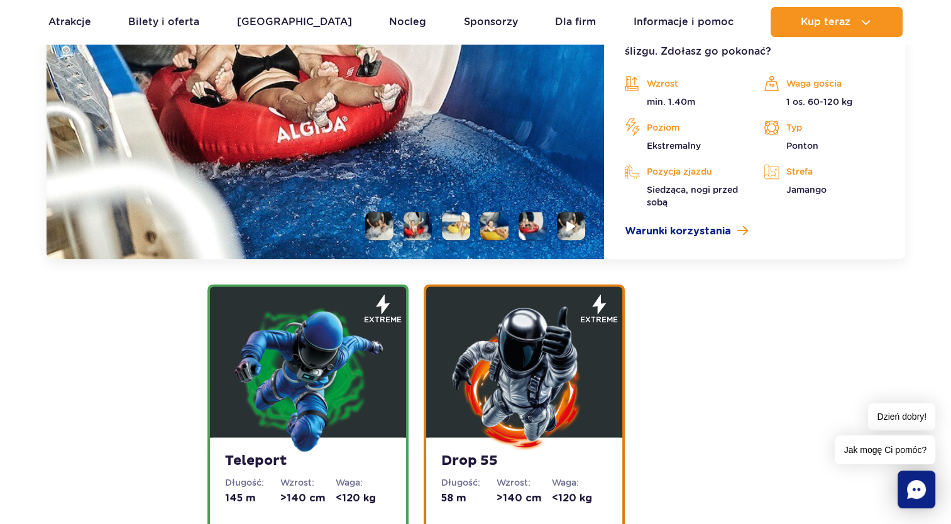
scroll to position [1719, 0]
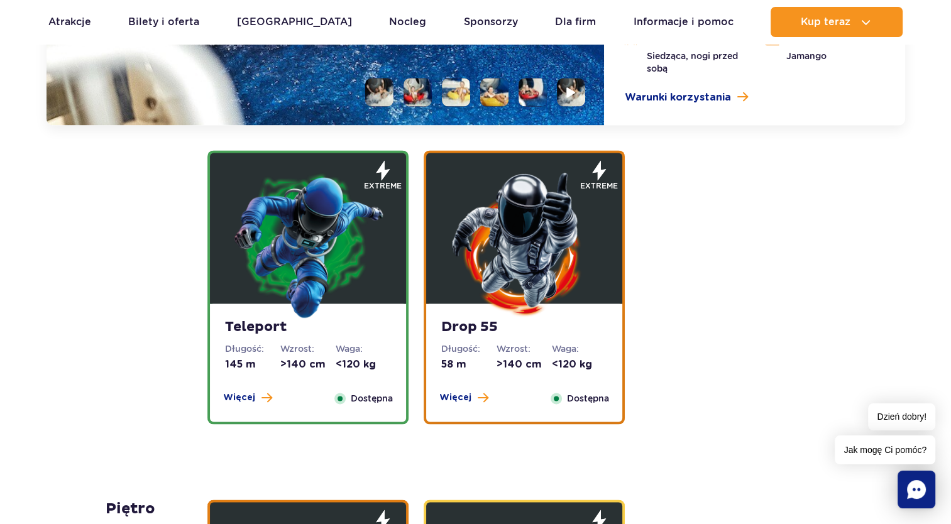
click at [327, 244] on img at bounding box center [307, 243] width 151 height 151
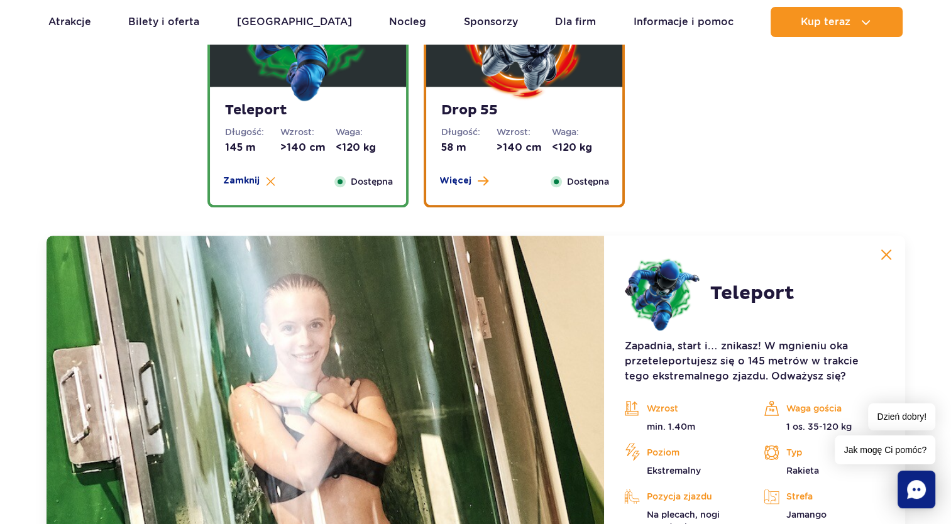
scroll to position [1515, 0]
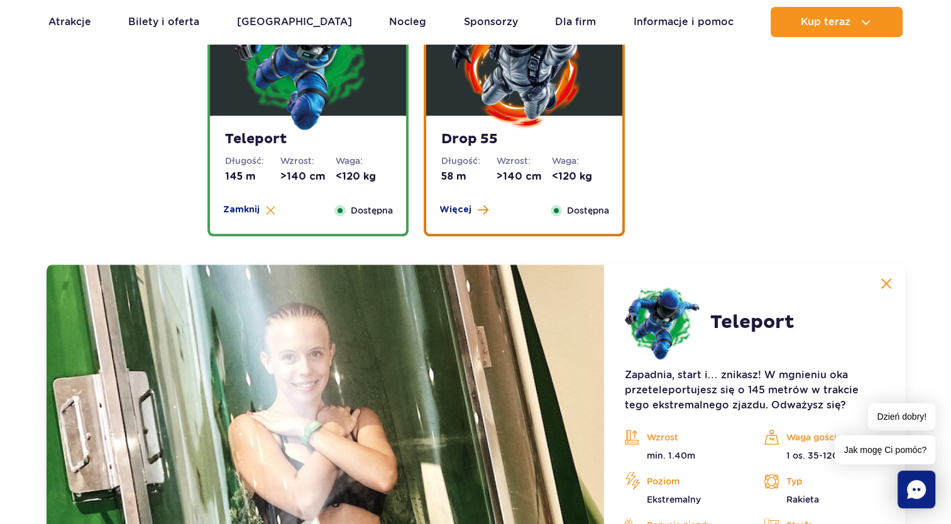
click at [544, 124] on img at bounding box center [524, 56] width 151 height 151
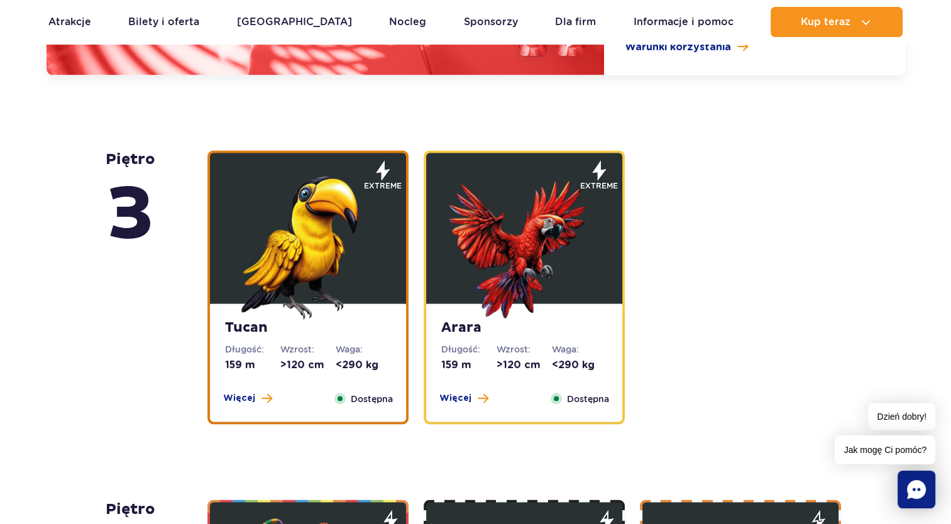
scroll to position [2144, 0]
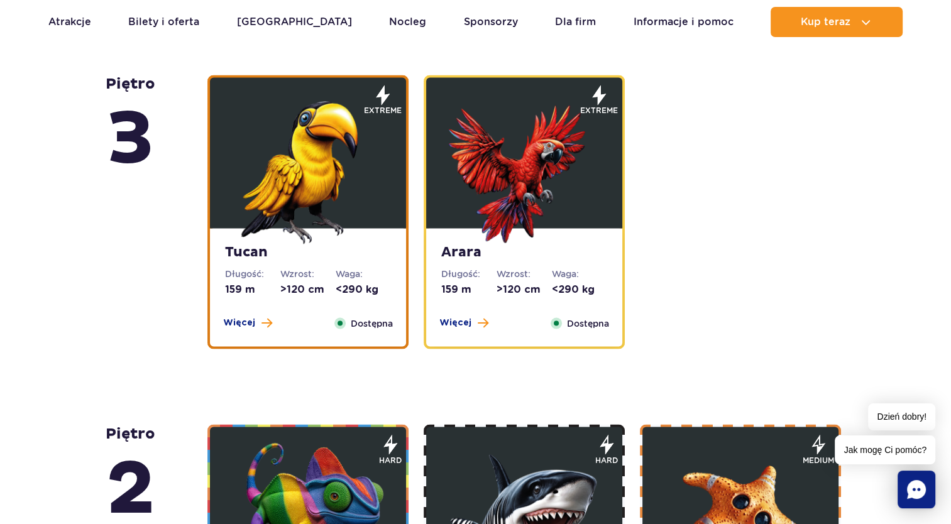
click at [288, 181] on img at bounding box center [307, 168] width 151 height 151
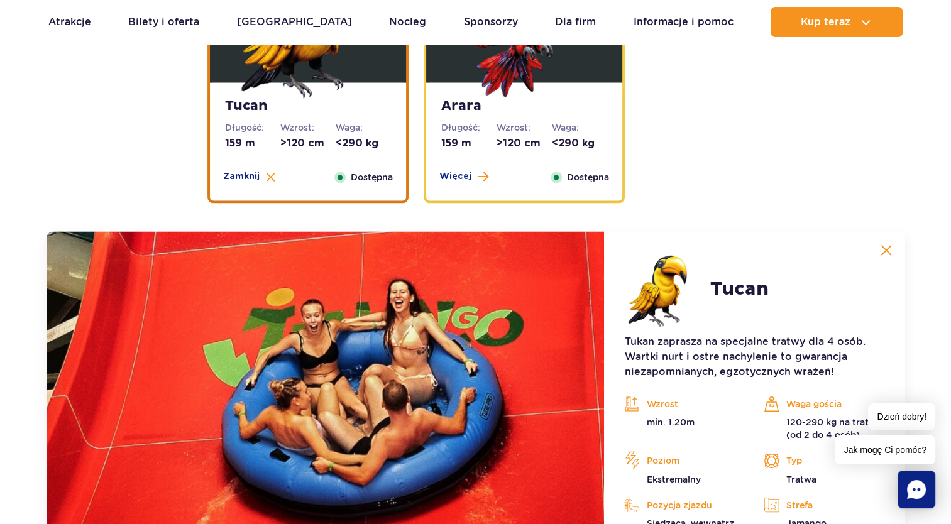
scroll to position [2053, 0]
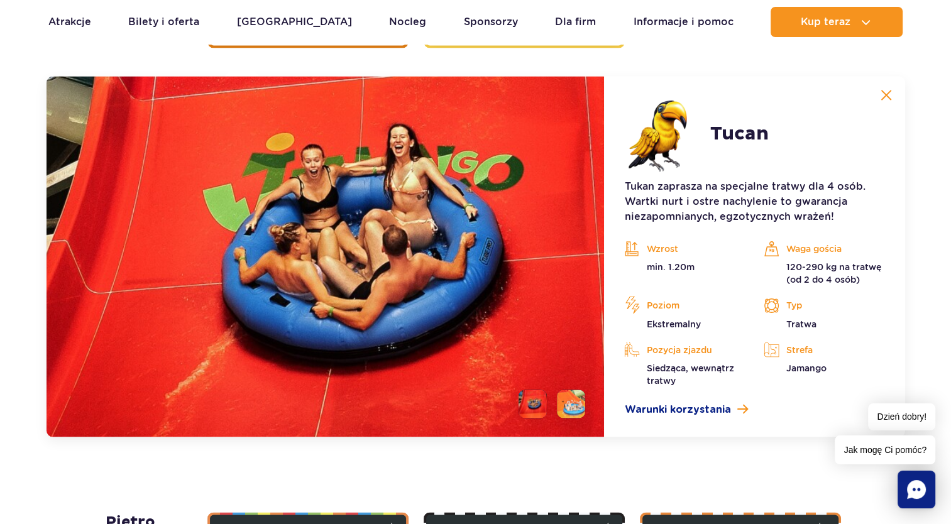
click at [572, 396] on li at bounding box center [571, 404] width 28 height 28
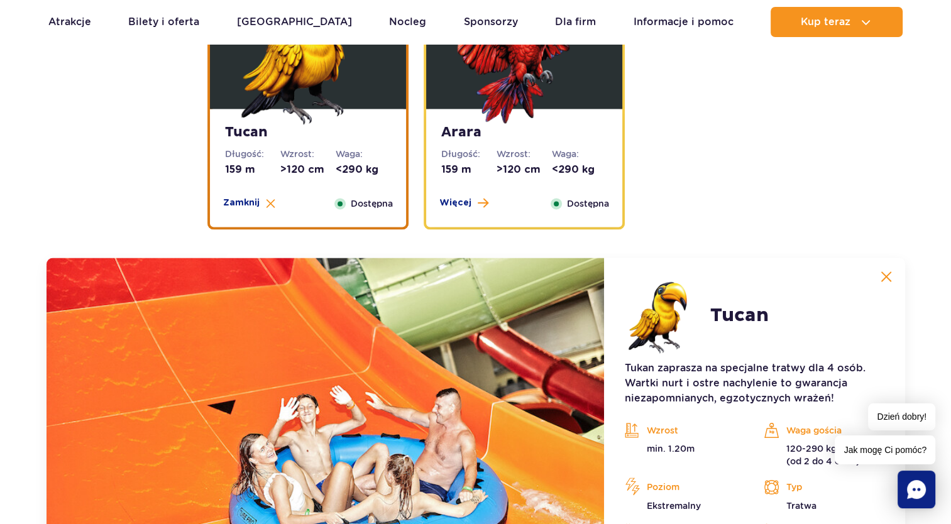
scroll to position [1802, 0]
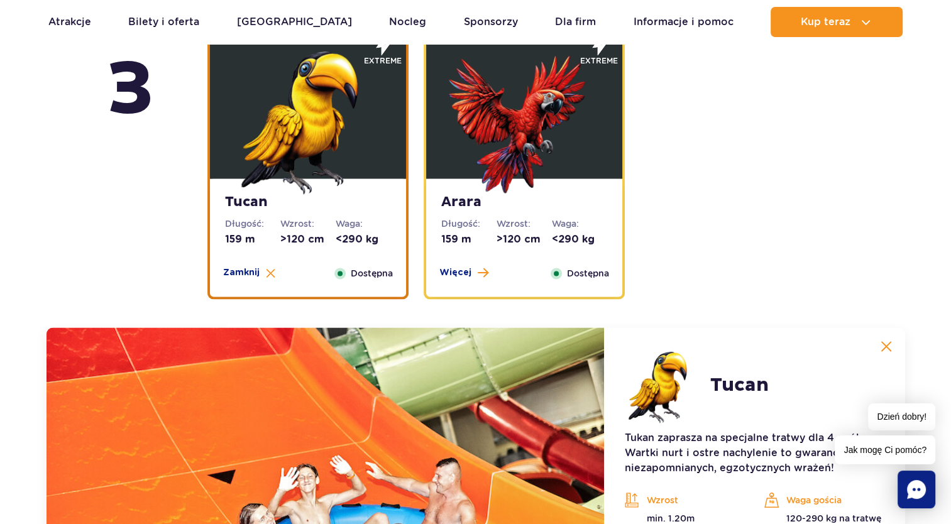
click at [515, 126] on img at bounding box center [524, 118] width 151 height 151
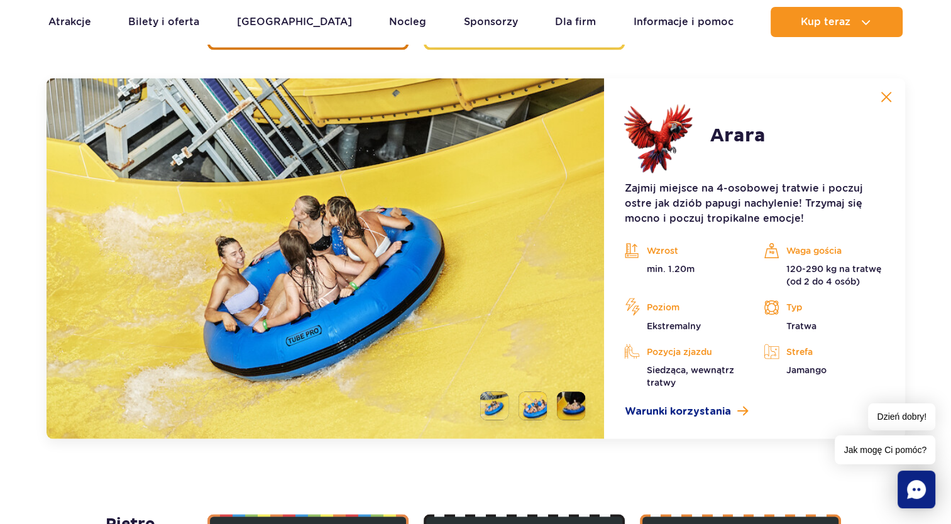
scroll to position [2053, 0]
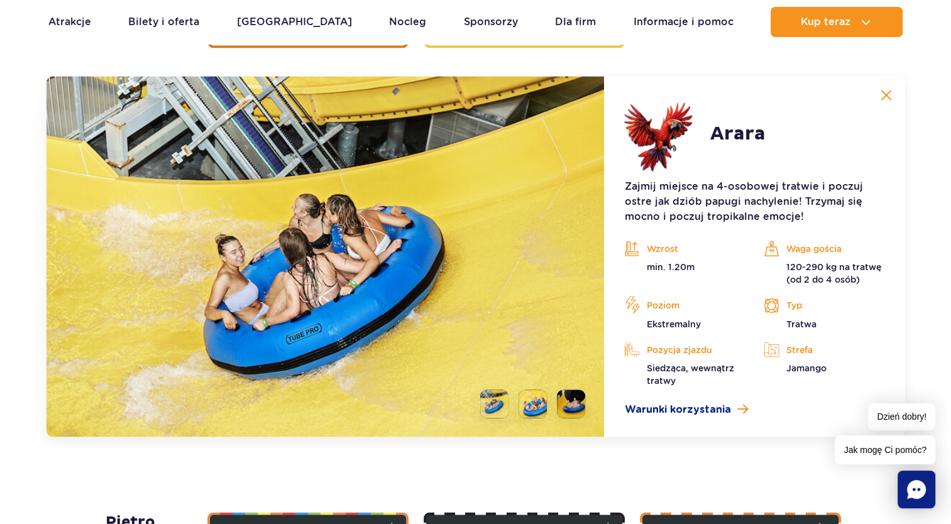
click at [536, 404] on li at bounding box center [532, 404] width 28 height 28
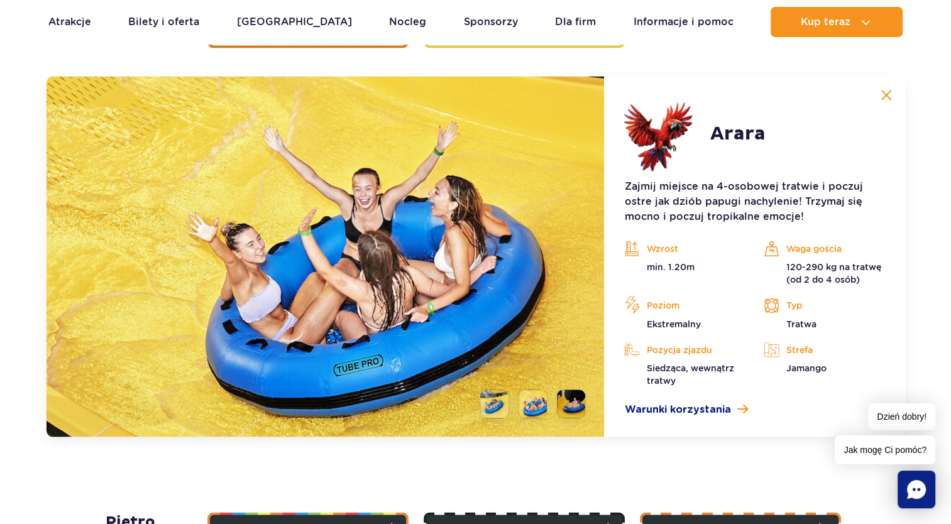
click at [571, 401] on li at bounding box center [571, 404] width 28 height 28
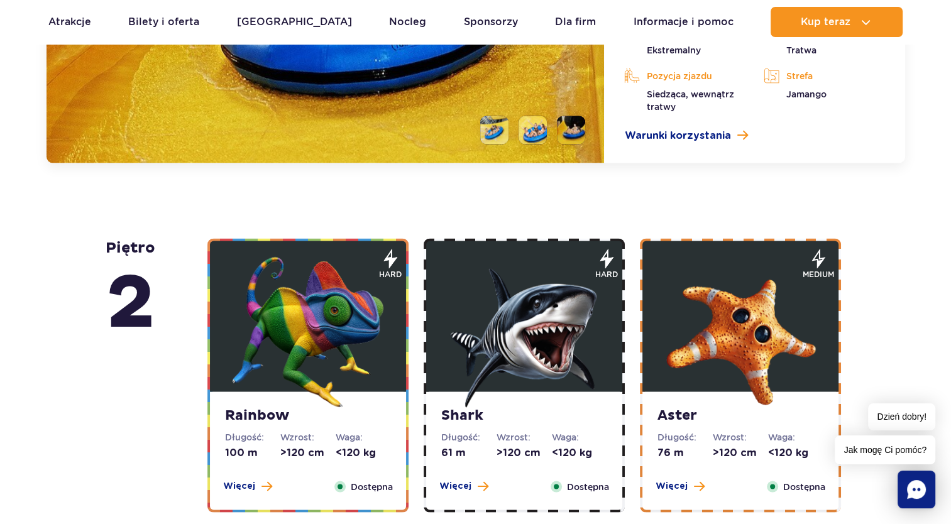
scroll to position [2430, 0]
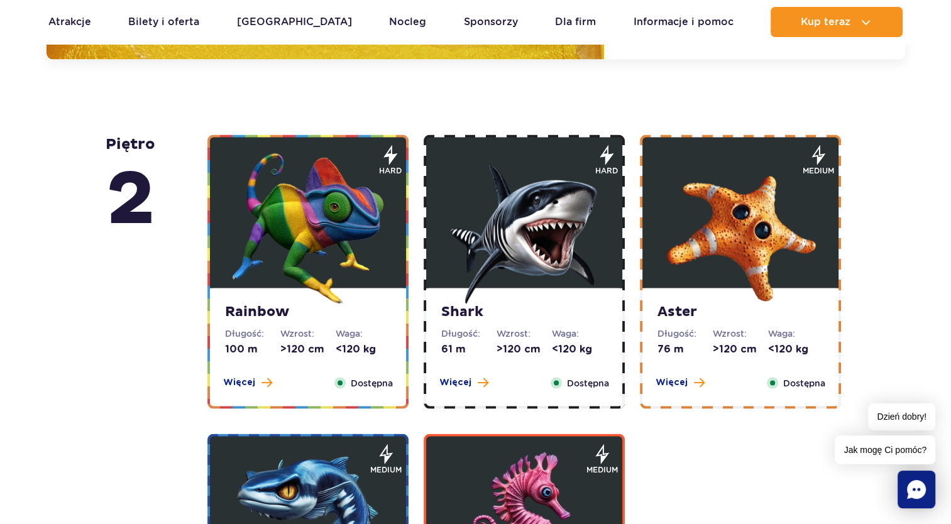
click at [307, 212] on img at bounding box center [307, 228] width 151 height 151
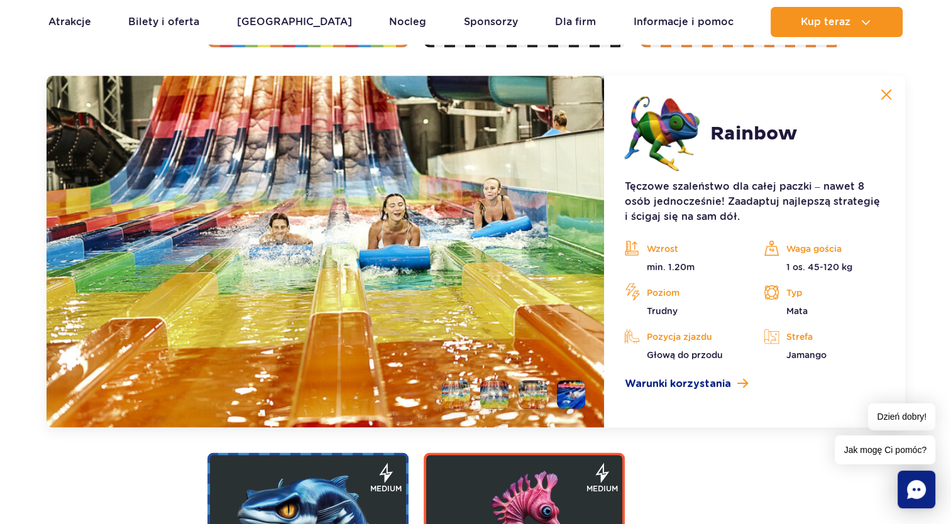
click at [495, 398] on li at bounding box center [494, 395] width 28 height 28
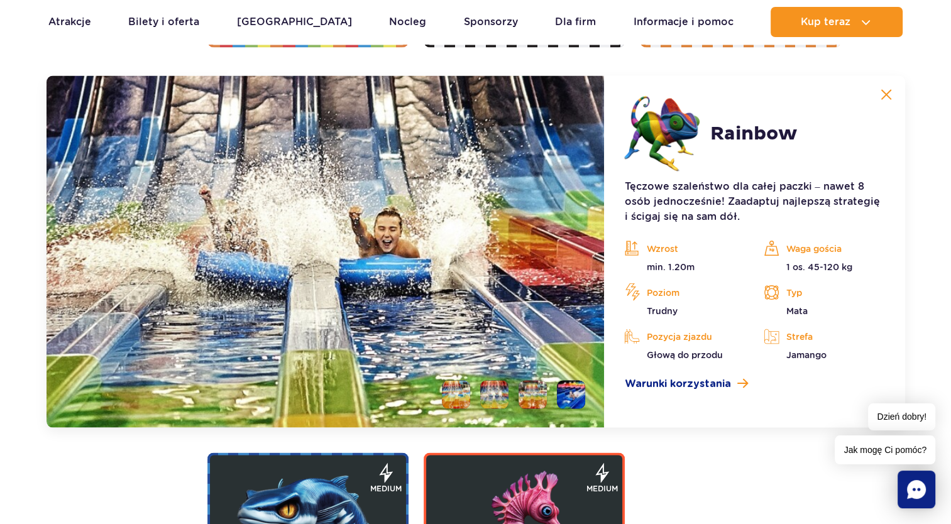
click at [537, 393] on li at bounding box center [532, 395] width 28 height 28
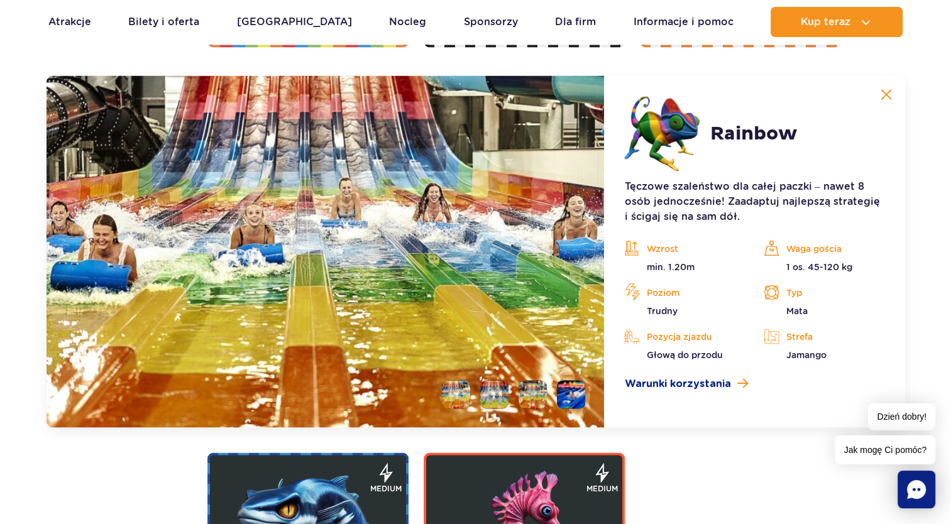
click at [567, 400] on li at bounding box center [571, 395] width 28 height 28
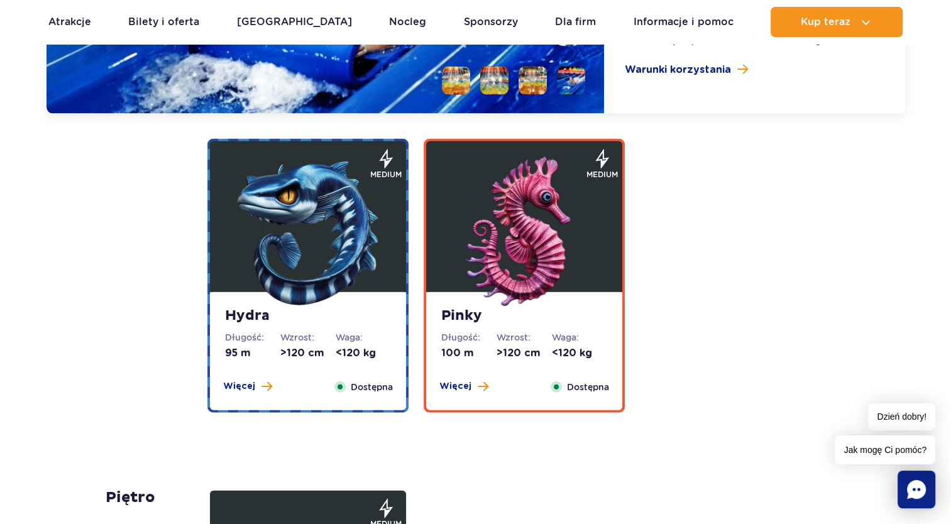
click at [319, 254] on img at bounding box center [307, 232] width 151 height 151
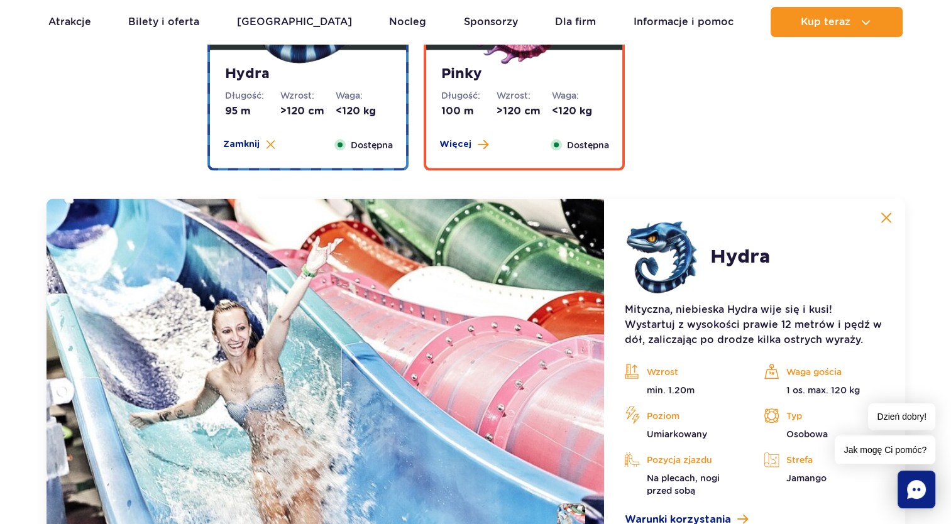
scroll to position [2576, 0]
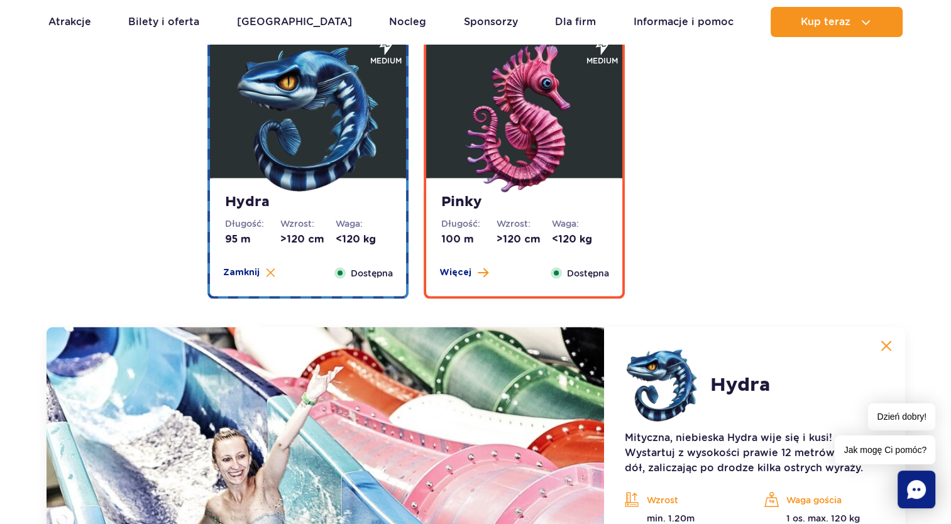
click at [504, 142] on img at bounding box center [524, 118] width 151 height 151
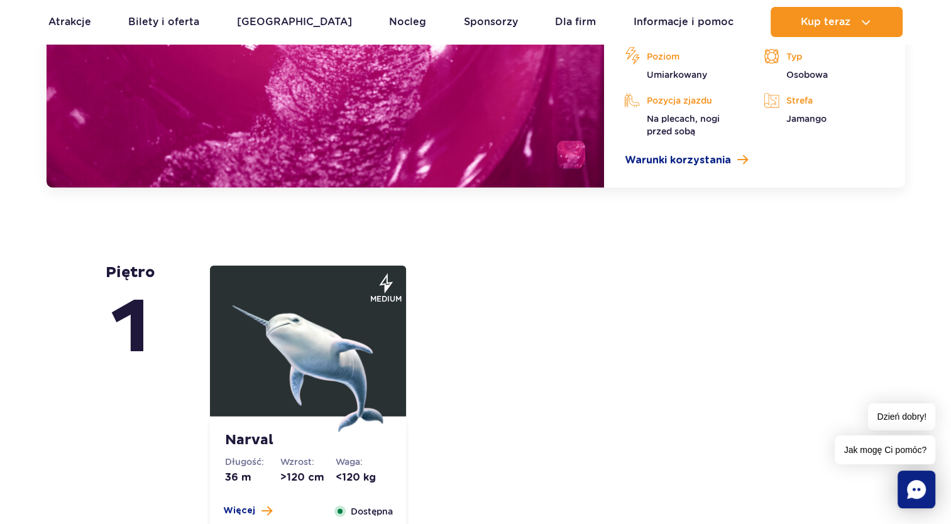
scroll to position [3079, 0]
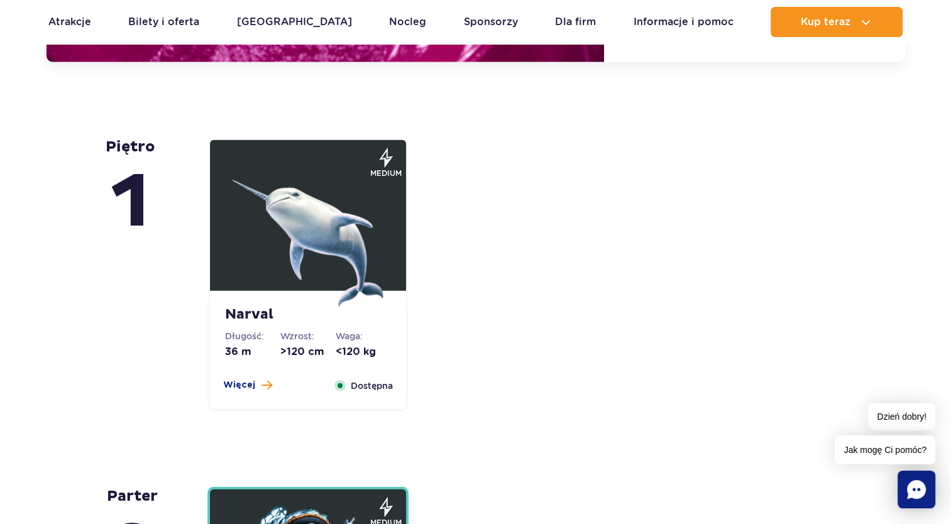
click at [308, 214] on img at bounding box center [307, 231] width 151 height 151
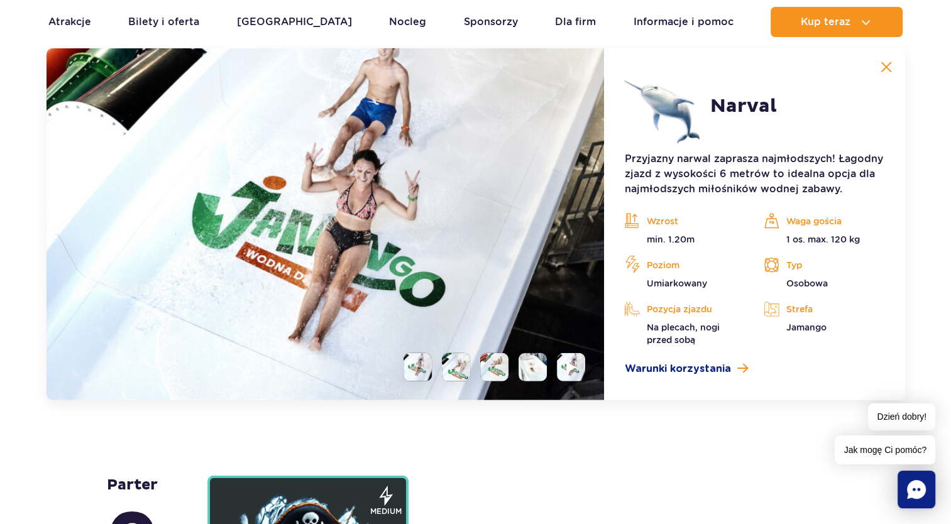
scroll to position [3051, 0]
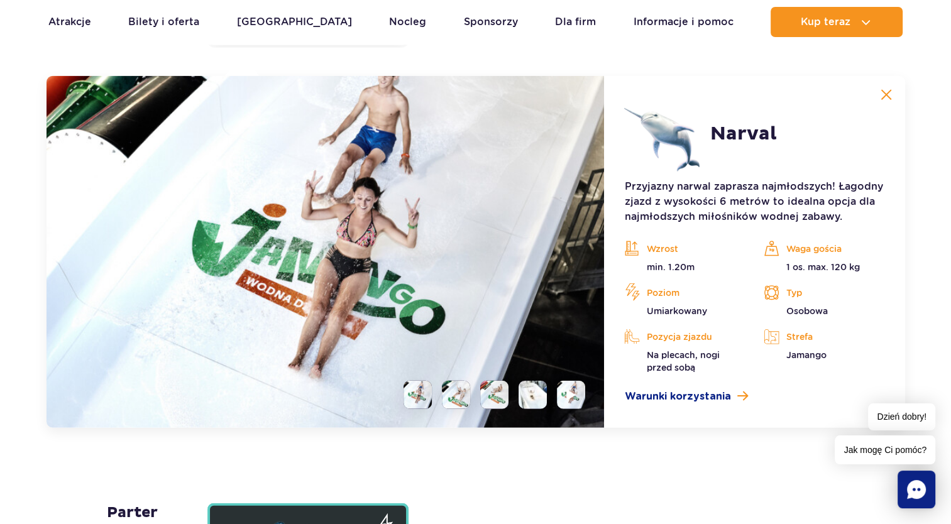
click at [455, 390] on li at bounding box center [456, 395] width 28 height 28
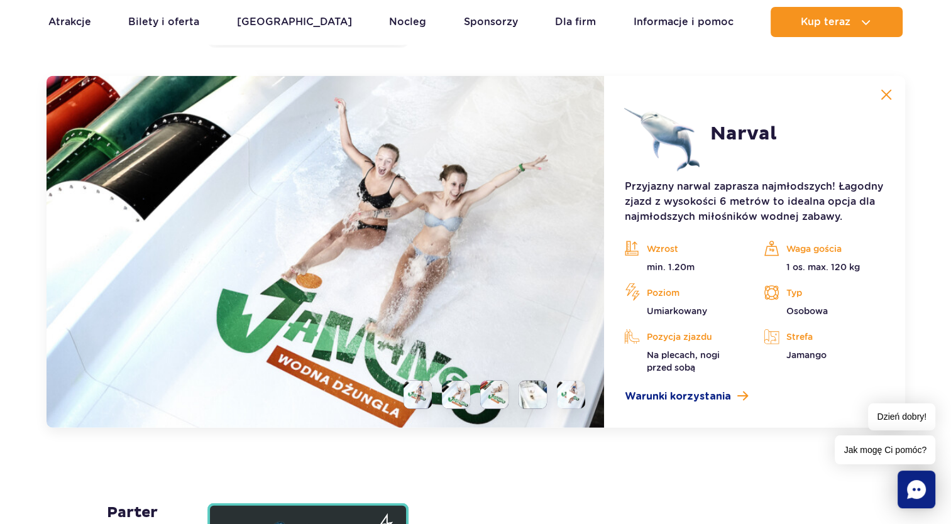
click at [496, 391] on li at bounding box center [494, 395] width 28 height 28
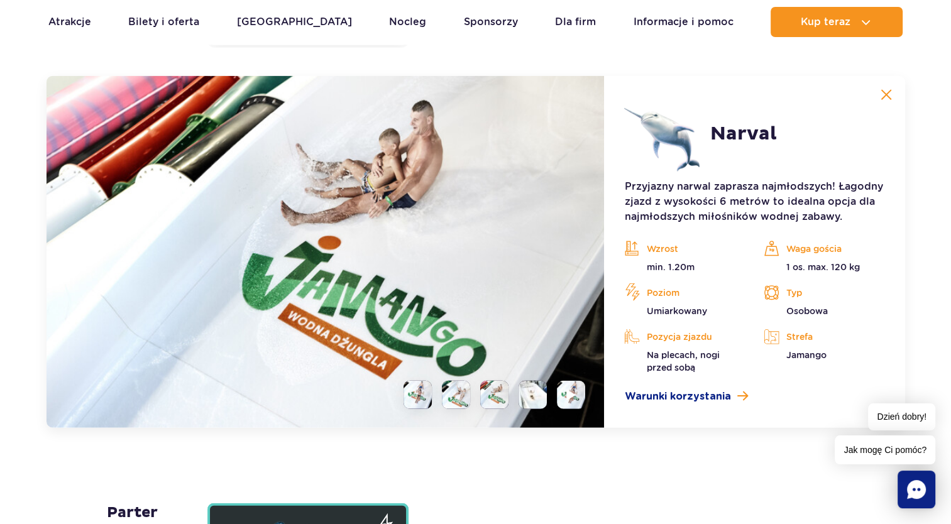
click at [525, 391] on li at bounding box center [532, 395] width 28 height 28
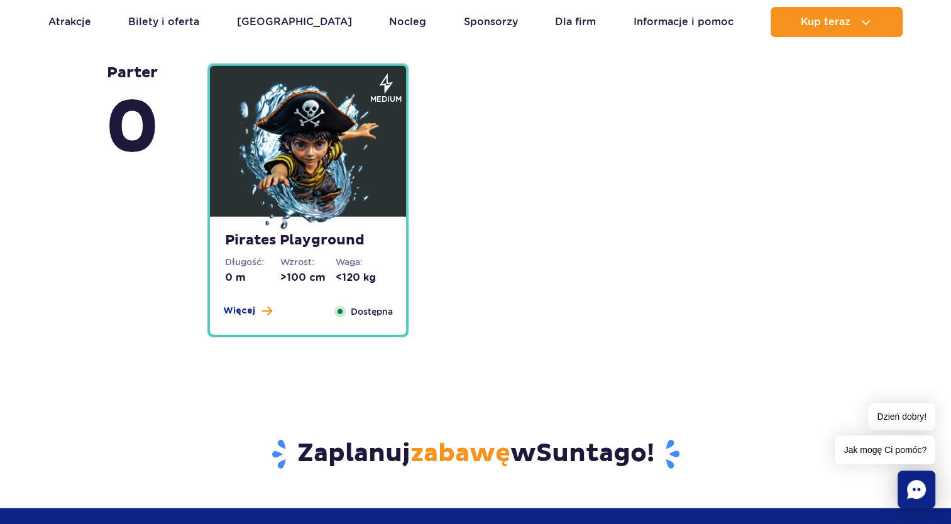
click at [314, 178] on img at bounding box center [307, 157] width 151 height 151
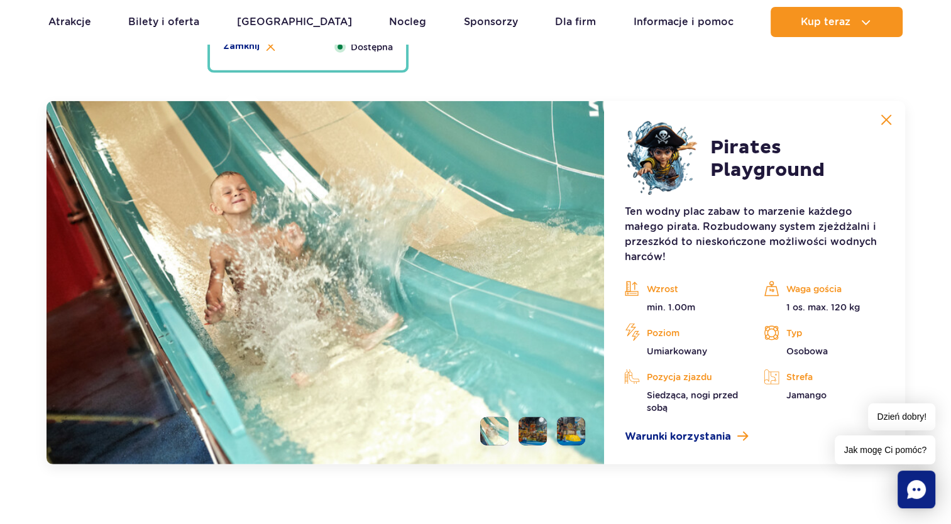
scroll to position [3400, 0]
